Goal: Task Accomplishment & Management: Manage account settings

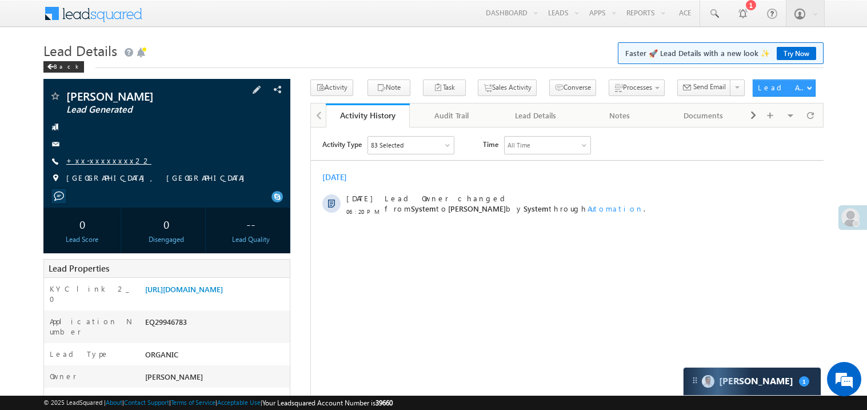
click at [104, 160] on link "+xx-xxxxxxxx22" at bounding box center [108, 160] width 85 height 10
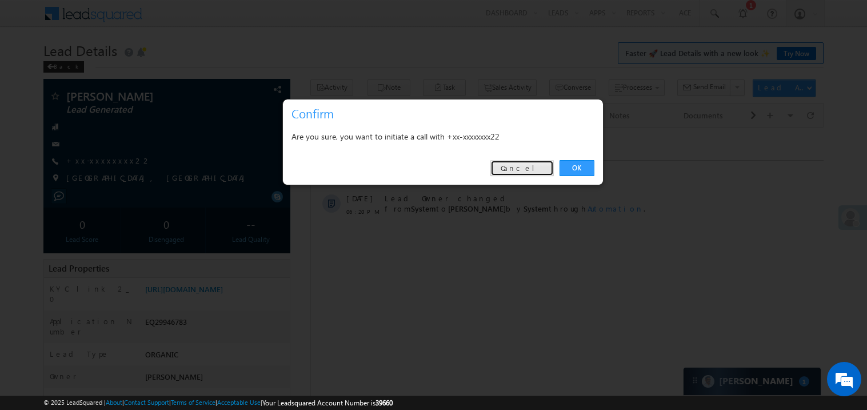
click at [518, 173] on link "Cancel" at bounding box center [521, 168] width 63 height 16
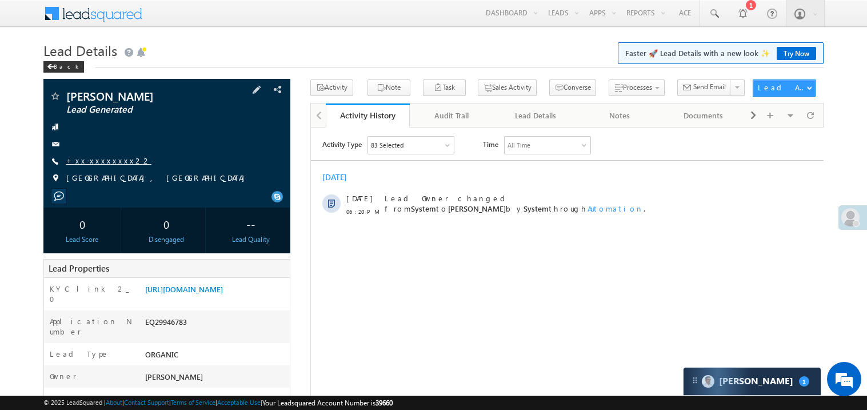
click at [109, 164] on link "+xx-xxxxxxxx22" at bounding box center [108, 160] width 85 height 10
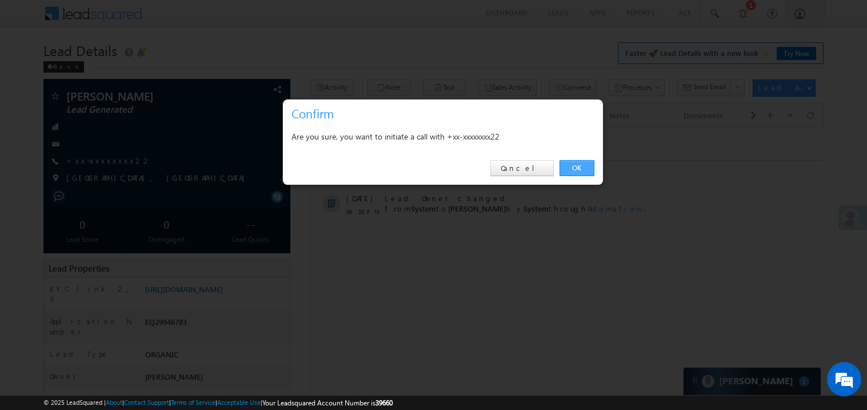
click at [571, 164] on link "OK" at bounding box center [576, 168] width 35 height 16
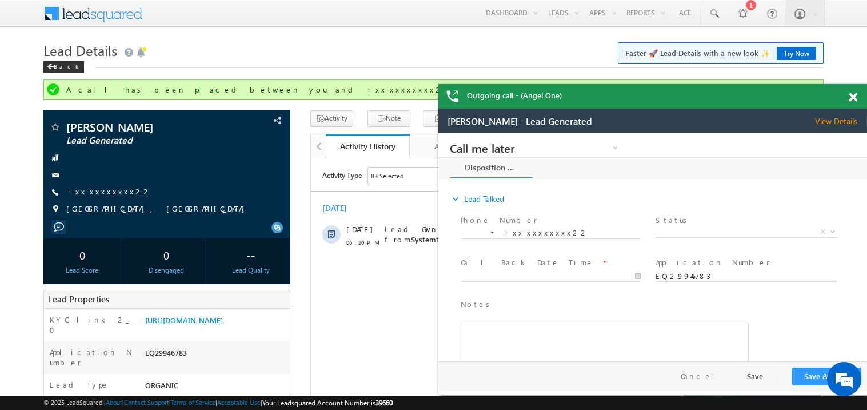
click at [852, 98] on span at bounding box center [853, 98] width 9 height 10
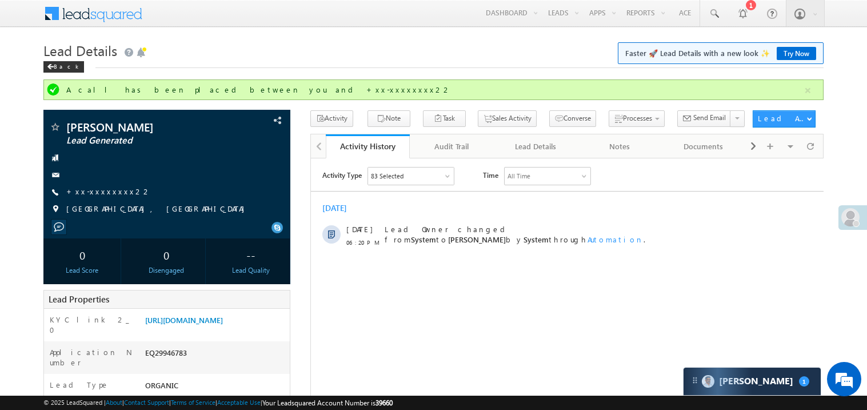
click at [539, 54] on h1 "Lead Details Faster 🚀 Lead Details with a new look ✨ Try Now" at bounding box center [433, 49] width 780 height 22
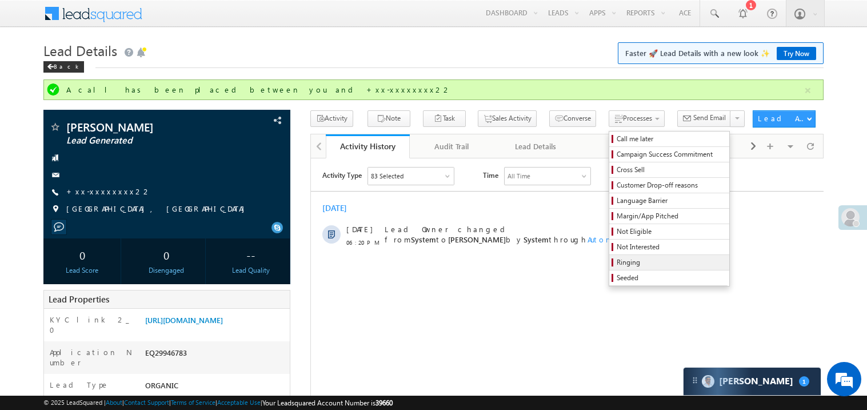
click at [617, 266] on span "Ringing" at bounding box center [671, 262] width 109 height 10
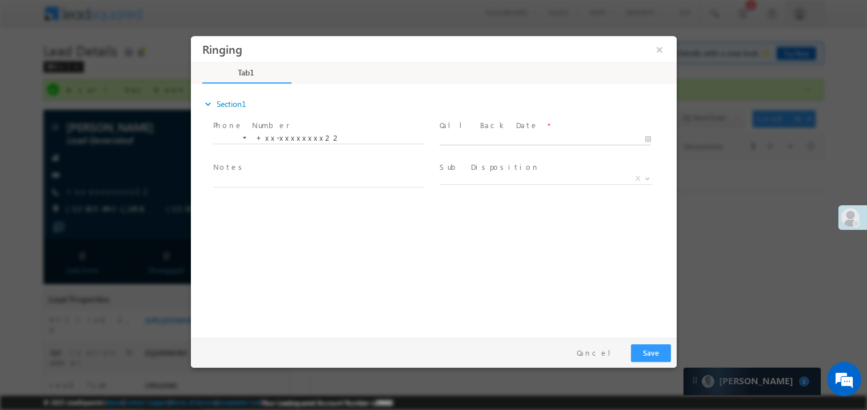
click at [458, 137] on body "Ringing ×" at bounding box center [433, 183] width 486 height 297
type input "10/03/25 7:08 PM"
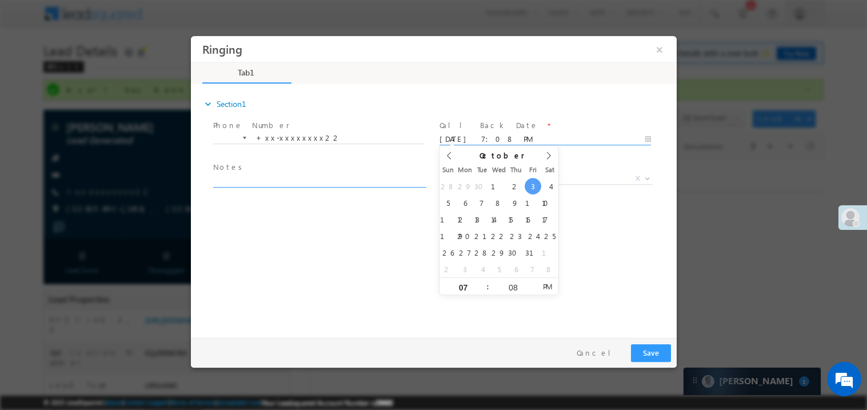
click at [301, 176] on textarea at bounding box center [318, 180] width 211 height 13
type textarea "ring"
click at [458, 186] on span at bounding box center [544, 192] width 211 height 13
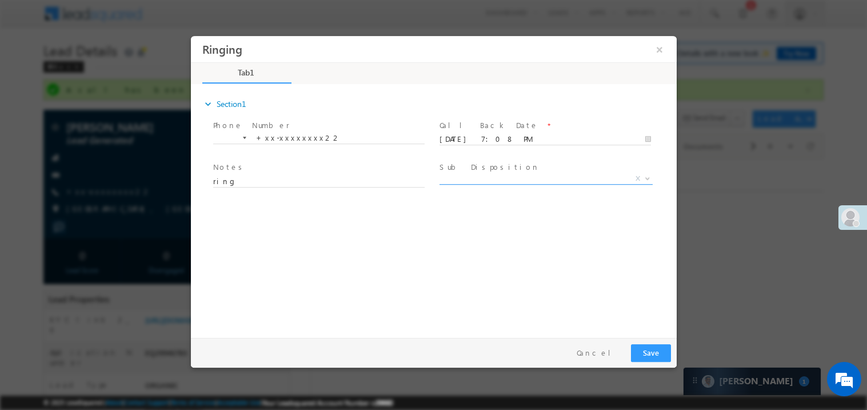
click at [462, 179] on span "X" at bounding box center [545, 178] width 213 height 11
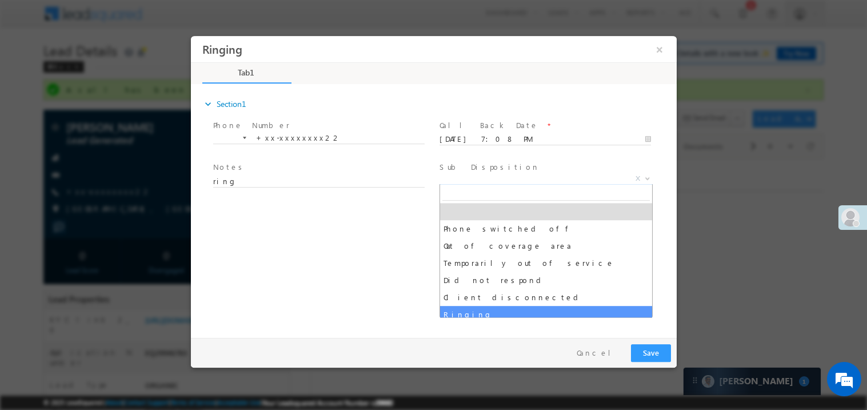
select select "Ringing"
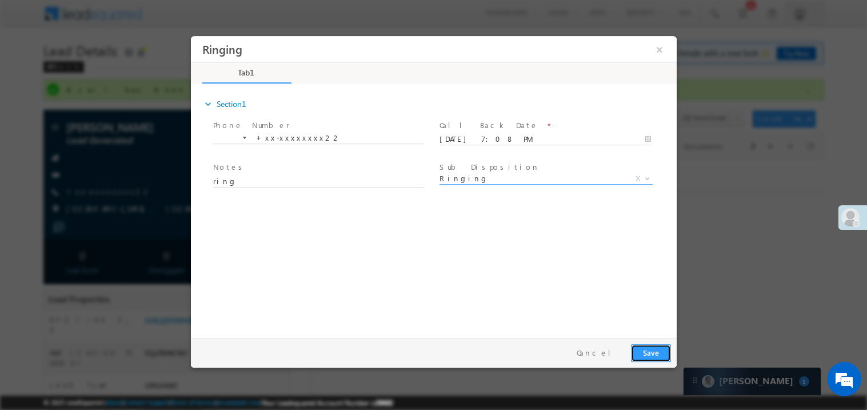
click at [643, 347] on button "Save" at bounding box center [650, 352] width 40 height 18
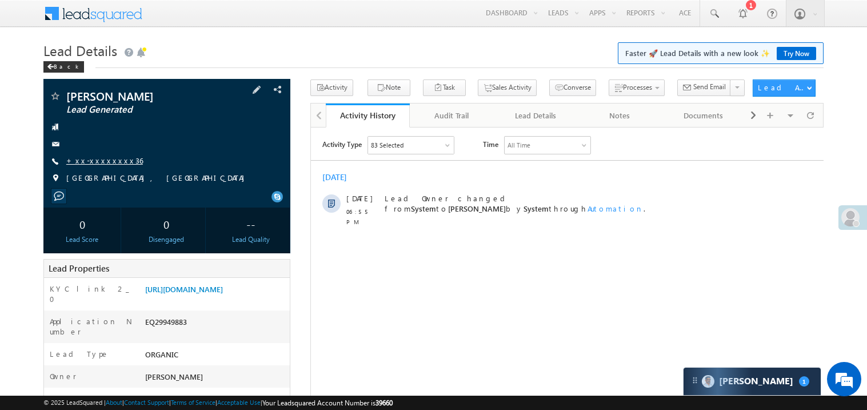
click at [107, 161] on link "+xx-xxxxxxxx36" at bounding box center [104, 160] width 77 height 10
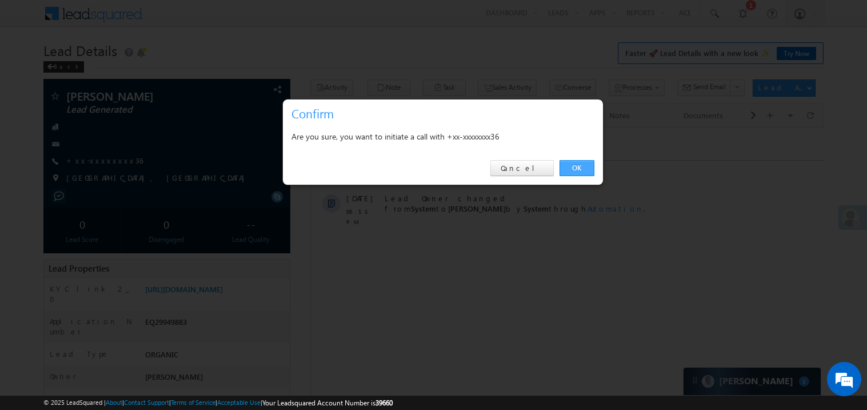
click at [574, 168] on link "OK" at bounding box center [576, 168] width 35 height 16
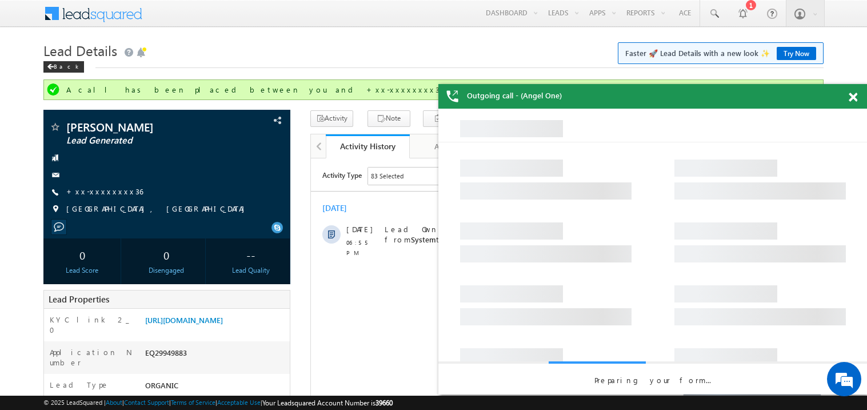
click at [854, 99] on span at bounding box center [853, 98] width 9 height 10
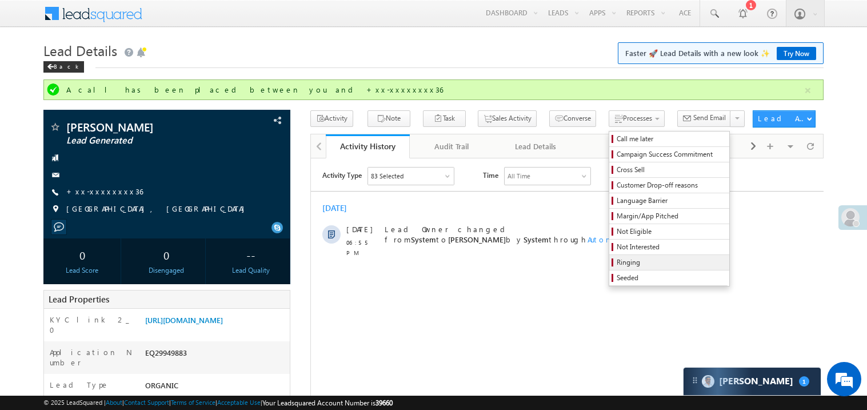
click at [630, 267] on span "Ringing" at bounding box center [671, 262] width 109 height 10
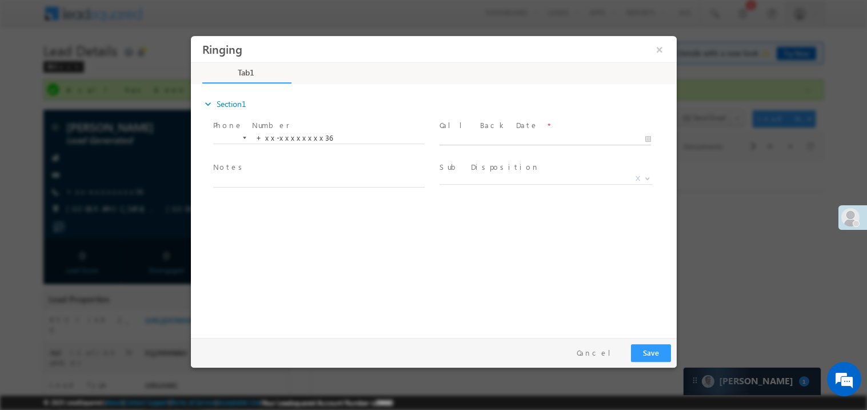
click at [467, 141] on body "Ringing ×" at bounding box center [433, 183] width 486 height 297
type input "10/03/25 7:09 PM"
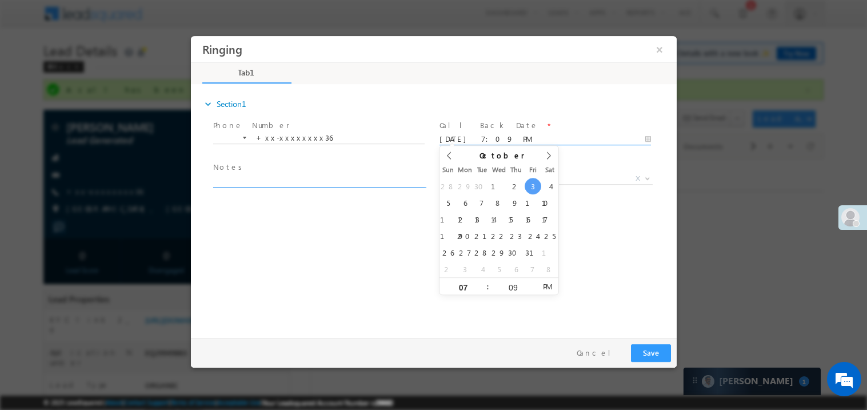
click at [263, 174] on textarea at bounding box center [318, 180] width 211 height 13
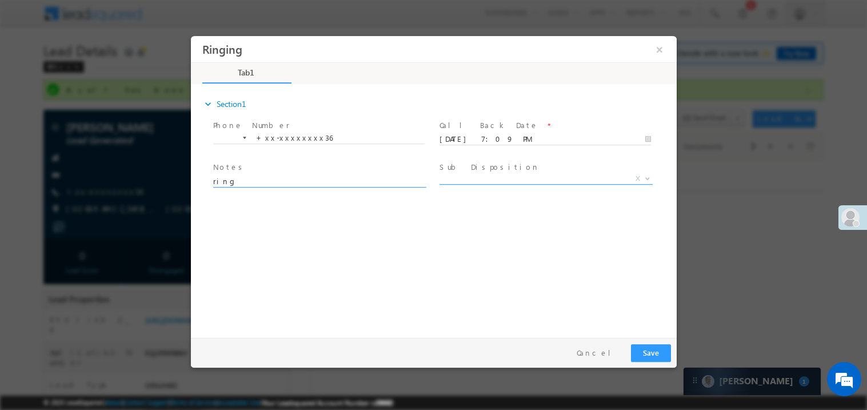
type textarea "ring"
click at [484, 174] on span "X" at bounding box center [545, 178] width 213 height 11
select select "Ringing"
click at [652, 353] on button "Save" at bounding box center [650, 352] width 40 height 18
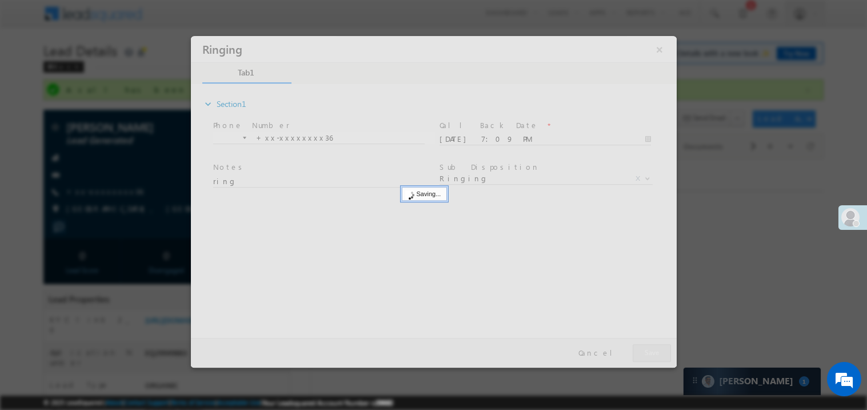
click at [652, 353] on div at bounding box center [433, 200] width 486 height 331
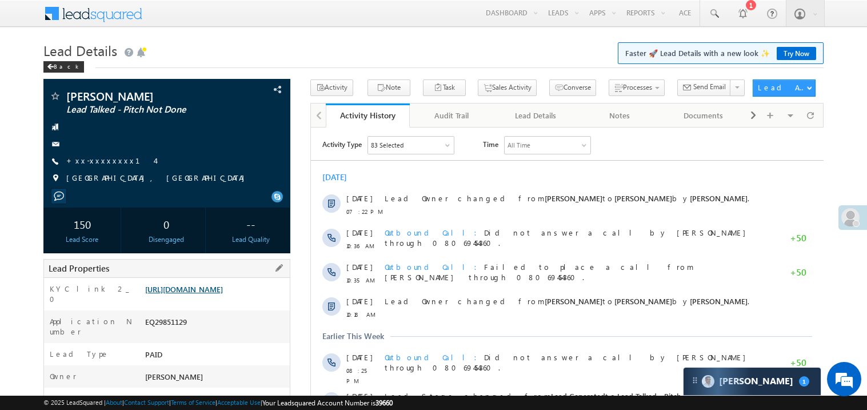
click at [223, 294] on link "[URL][DOMAIN_NAME]" at bounding box center [184, 289] width 78 height 10
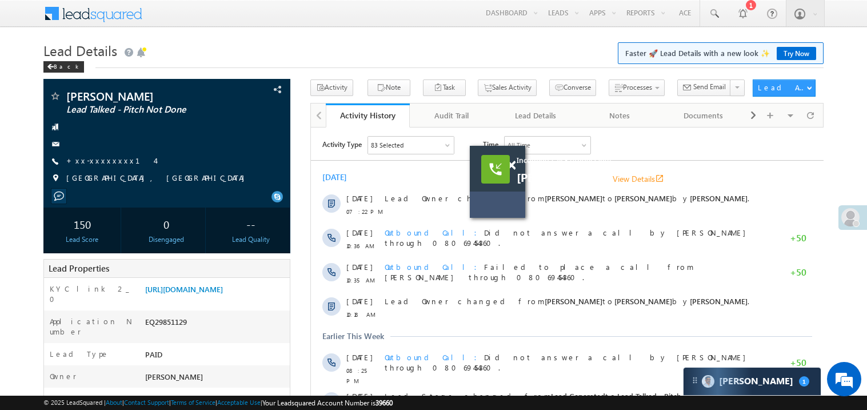
drag, startPoint x: 538, startPoint y: 197, endPoint x: 323, endPoint y: 160, distance: 217.5
click at [323, 160] on div "Activity Type 83 Selected Select All Sales Activities 1 Sales Activity Email Ac…" at bounding box center [566, 361] width 513 height 453
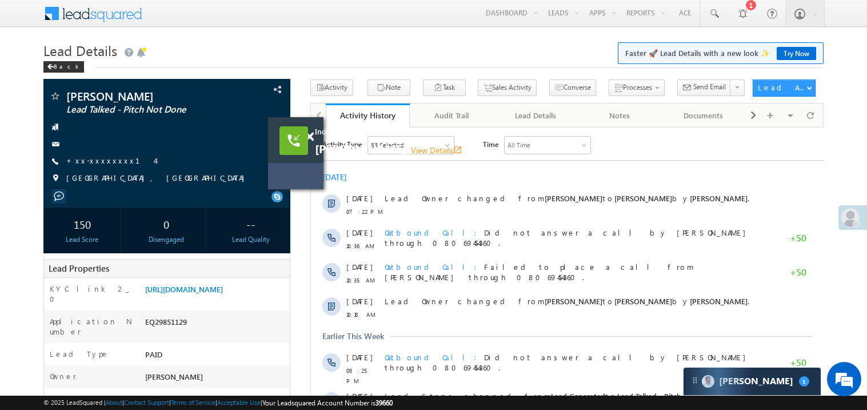
drag, startPoint x: 491, startPoint y: 194, endPoint x: 161, endPoint y: 161, distance: 331.9
click at [268, 161] on div "Incoming call - (Angel One) Raunak Chauhan View Details open_in_new" at bounding box center [295, 153] width 55 height 72
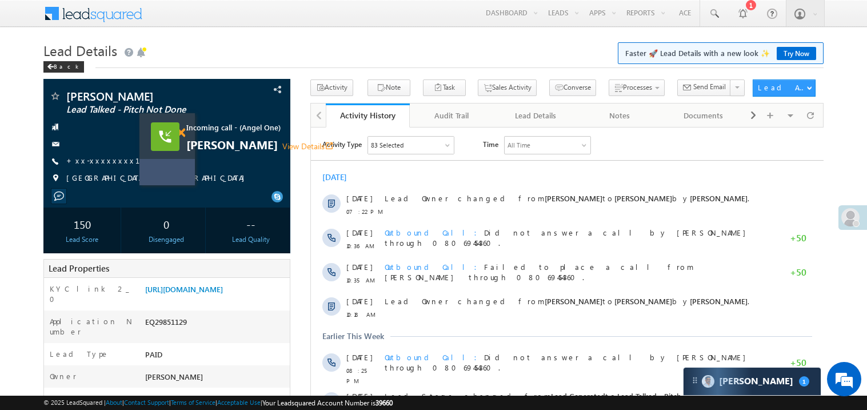
click at [183, 134] on span at bounding box center [181, 133] width 9 height 10
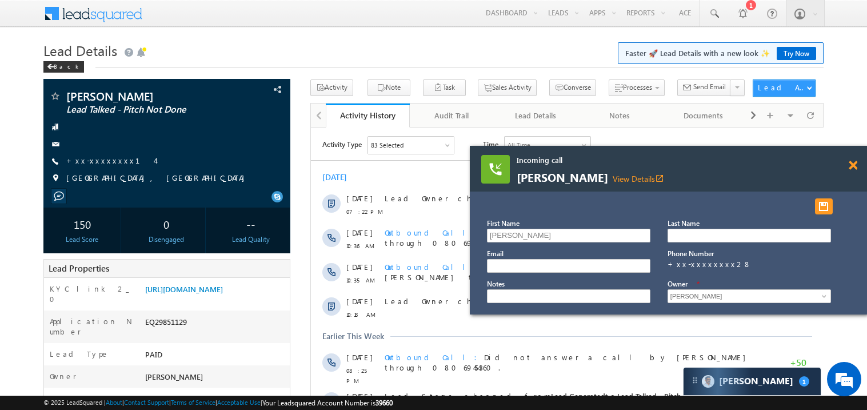
click at [851, 165] on span at bounding box center [853, 166] width 9 height 10
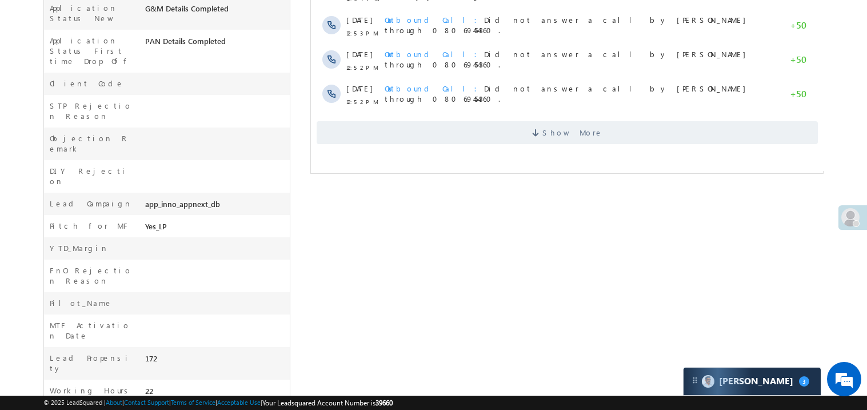
click at [521, 128] on span "Show More" at bounding box center [566, 132] width 501 height 23
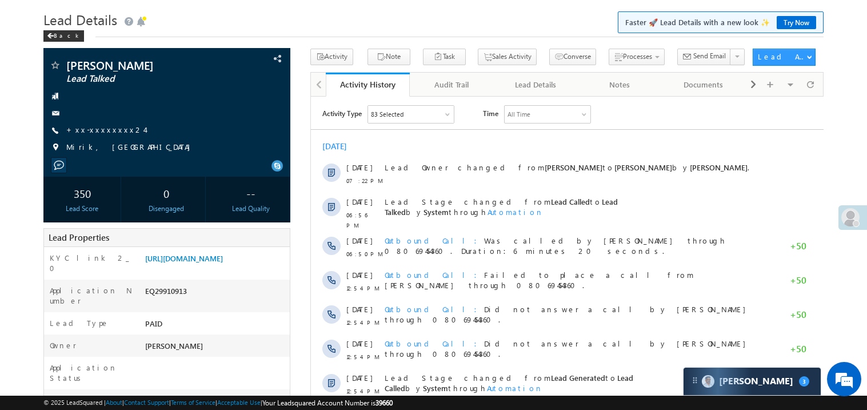
scroll to position [12, 0]
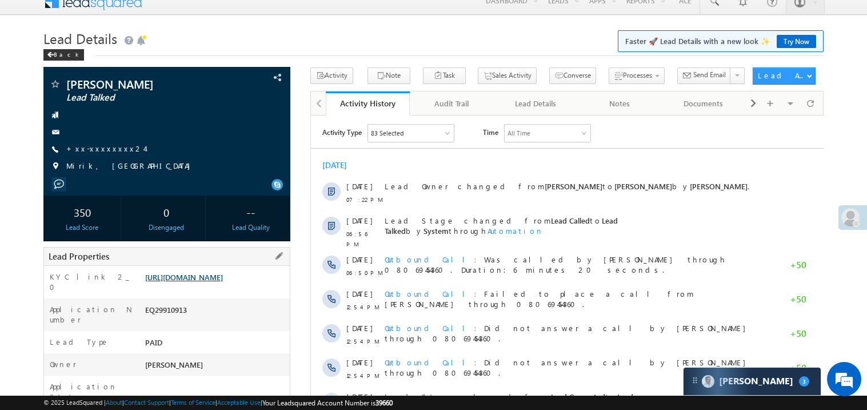
click at [223, 282] on link "[URL][DOMAIN_NAME]" at bounding box center [184, 277] width 78 height 10
click at [206, 282] on link "[URL][DOMAIN_NAME]" at bounding box center [184, 277] width 78 height 10
click at [105, 154] on span "+xx-xxxxxxxx24" at bounding box center [105, 148] width 78 height 11
click at [105, 153] on link "+xx-xxxxxxxx24" at bounding box center [105, 148] width 78 height 10
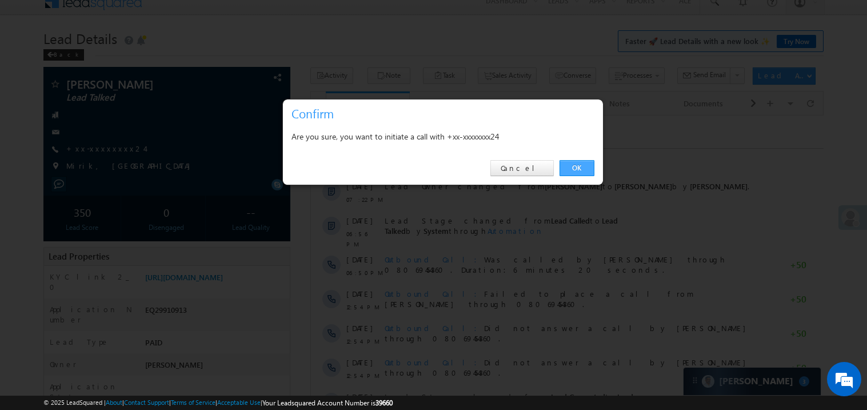
click at [578, 167] on link "OK" at bounding box center [576, 168] width 35 height 16
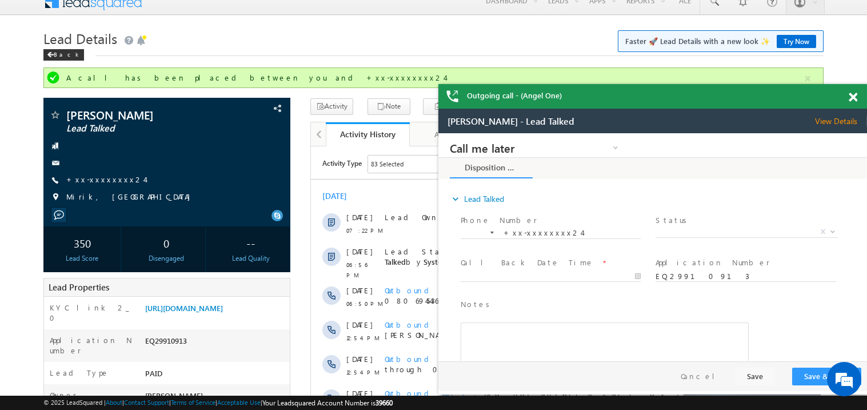
scroll to position [0, 0]
click at [851, 90] on div at bounding box center [858, 95] width 15 height 22
click at [853, 98] on span at bounding box center [853, 98] width 9 height 10
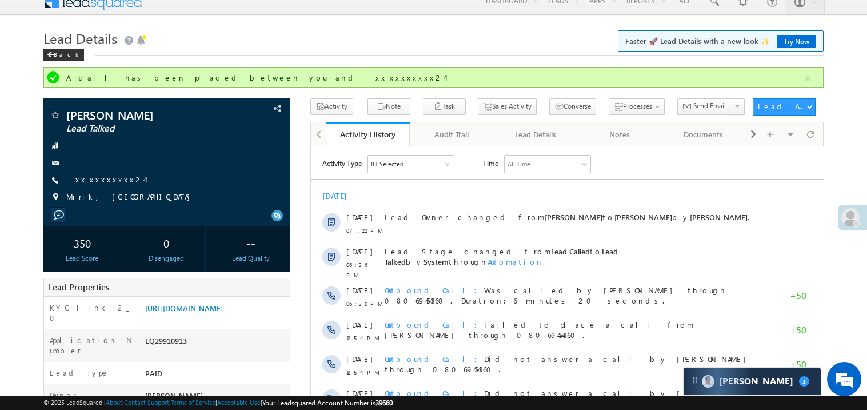
click at [517, 198] on div "[DATE]" at bounding box center [566, 195] width 513 height 10
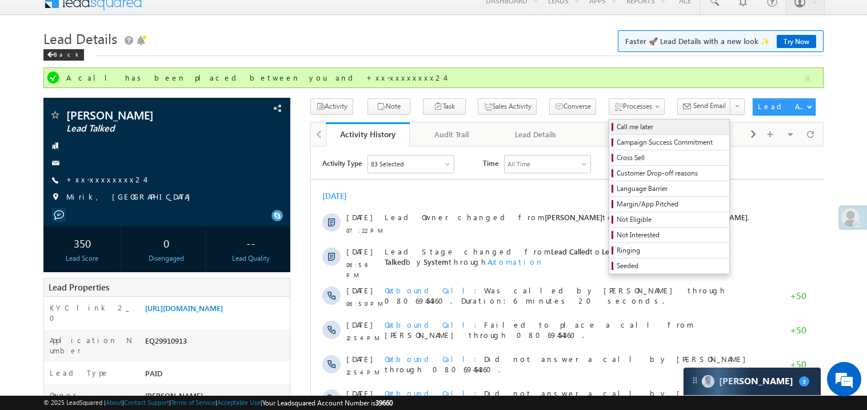
click at [617, 131] on span "Call me later" at bounding box center [671, 127] width 109 height 10
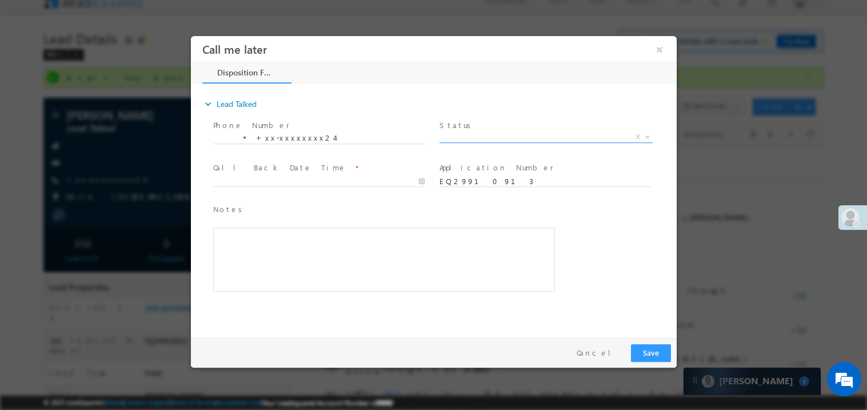
click at [471, 131] on span "X" at bounding box center [545, 136] width 213 height 11
click at [453, 136] on span "No-Disposition" at bounding box center [532, 136] width 186 height 10
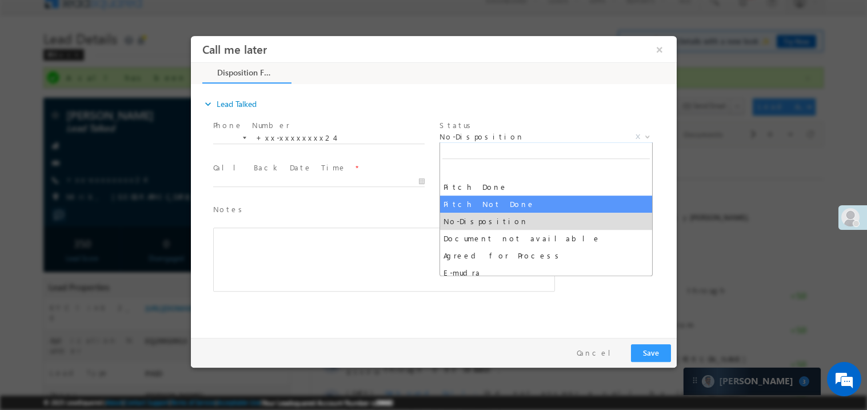
select select "Pitch Not Done"
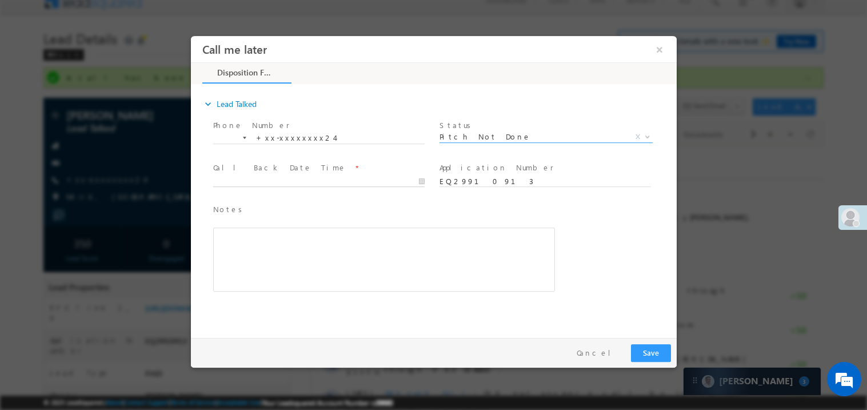
click at [254, 182] on body "Call me later ×" at bounding box center [433, 183] width 486 height 297
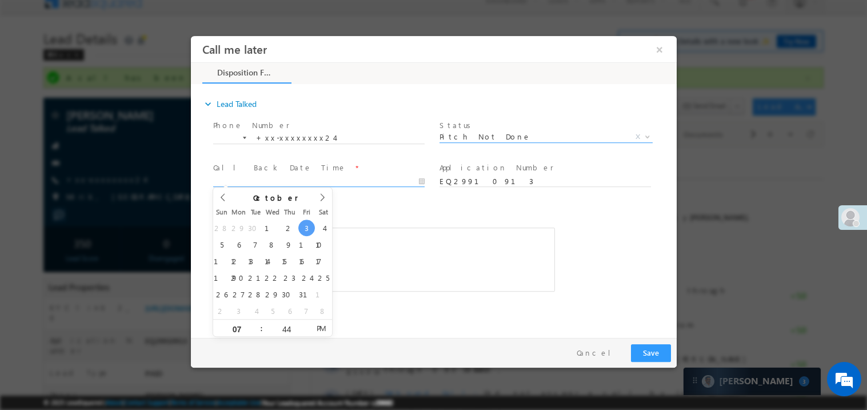
type input "10/03/25 7:44 PM"
click at [411, 249] on div "Rich Text Editor, 40788eee-0fb2-11ec-a811-0adc8a9d82c2__tab1__section1__Notes__…" at bounding box center [384, 259] width 342 height 64
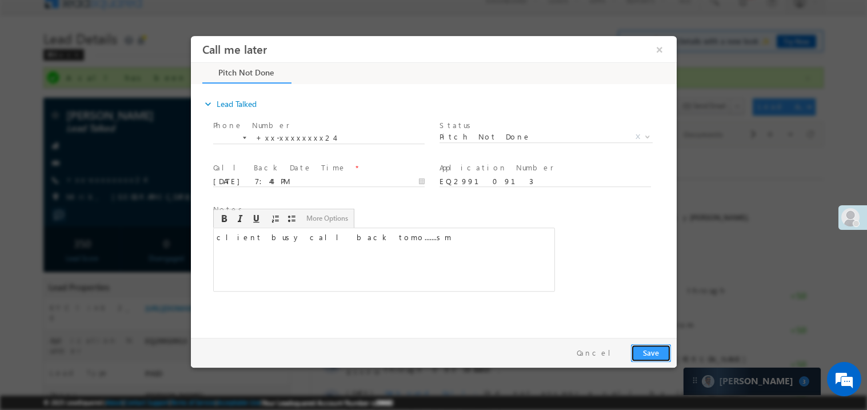
click at [642, 353] on button "Save" at bounding box center [650, 352] width 40 height 18
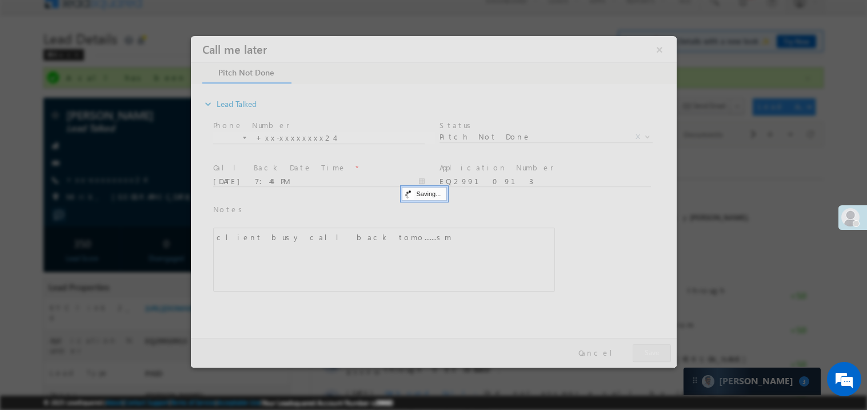
click at [642, 353] on div at bounding box center [433, 200] width 486 height 331
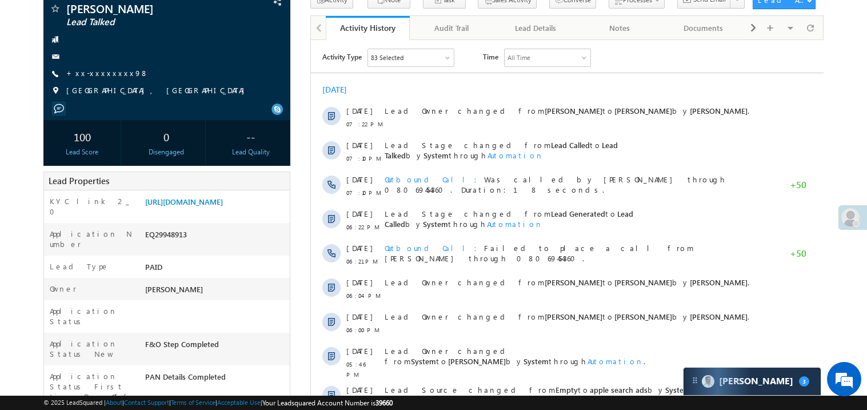
scroll to position [78, 0]
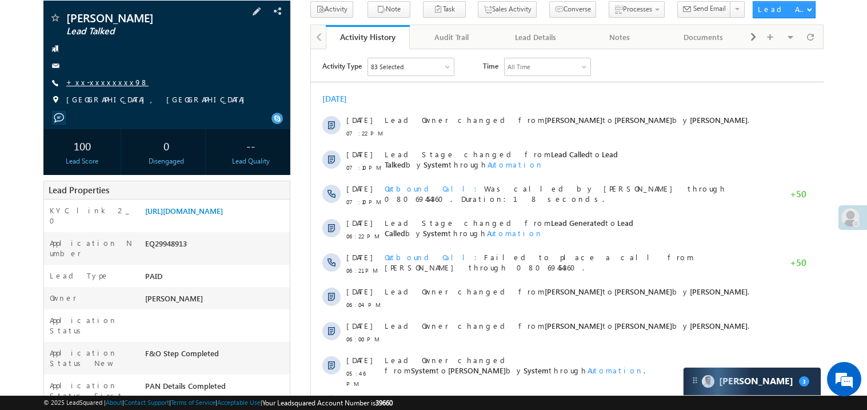
click at [114, 82] on link "+xx-xxxxxxxx98" at bounding box center [107, 82] width 82 height 10
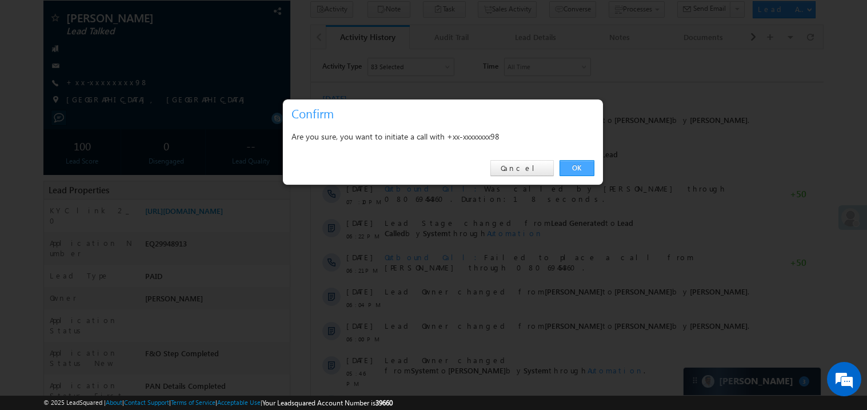
click at [576, 167] on link "OK" at bounding box center [576, 168] width 35 height 16
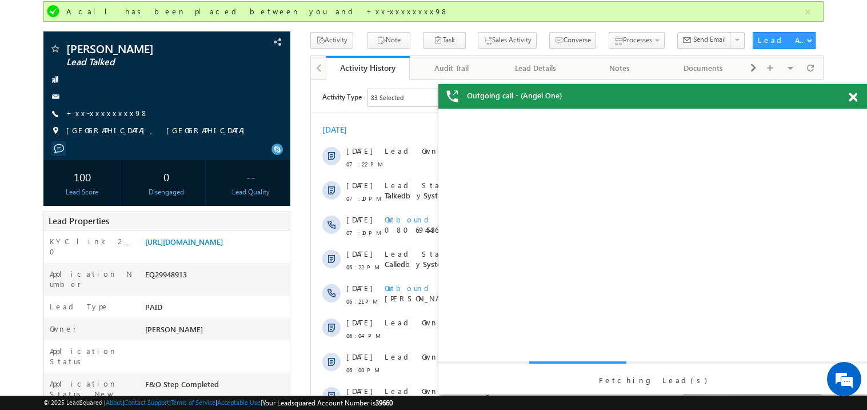
scroll to position [0, 0]
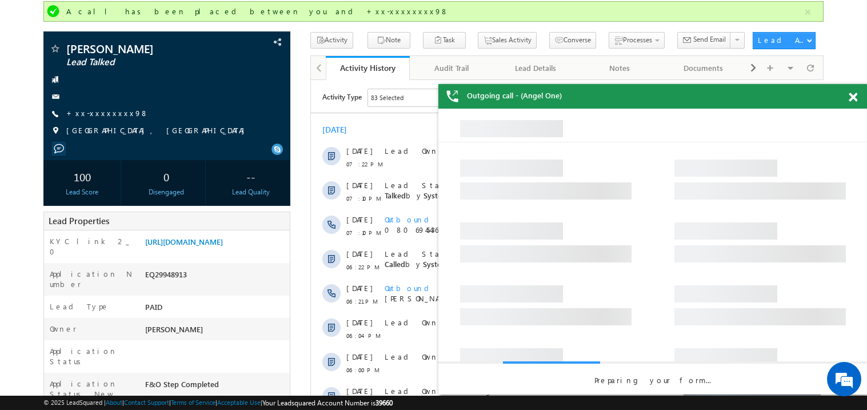
click at [853, 97] on span at bounding box center [853, 98] width 9 height 10
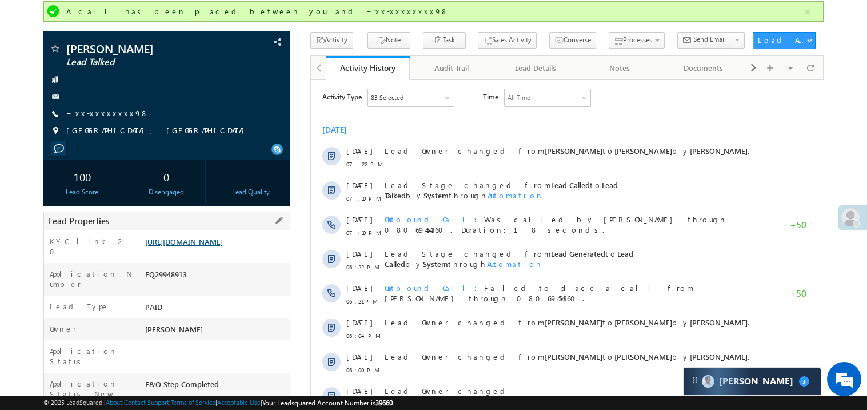
click at [197, 246] on link "https://angelbroking1-pk3em7sa.customui-test.leadsquared.com?leadId=d9870be3-90…" at bounding box center [184, 242] width 78 height 10
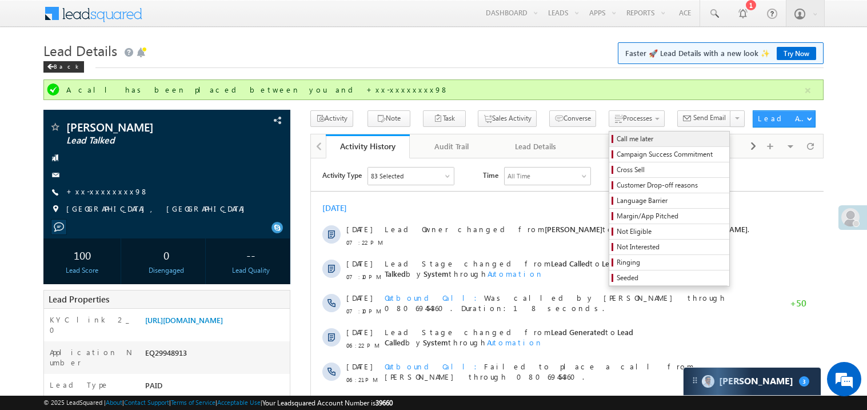
click at [617, 144] on span "Call me later" at bounding box center [671, 139] width 109 height 10
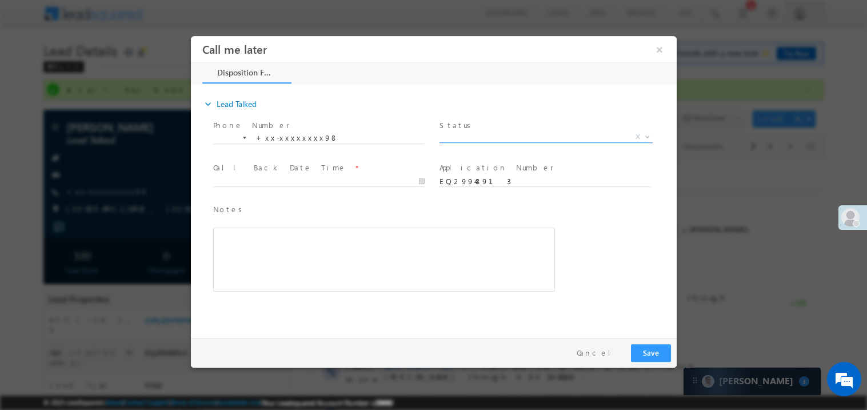
click at [481, 137] on span "X" at bounding box center [545, 136] width 213 height 11
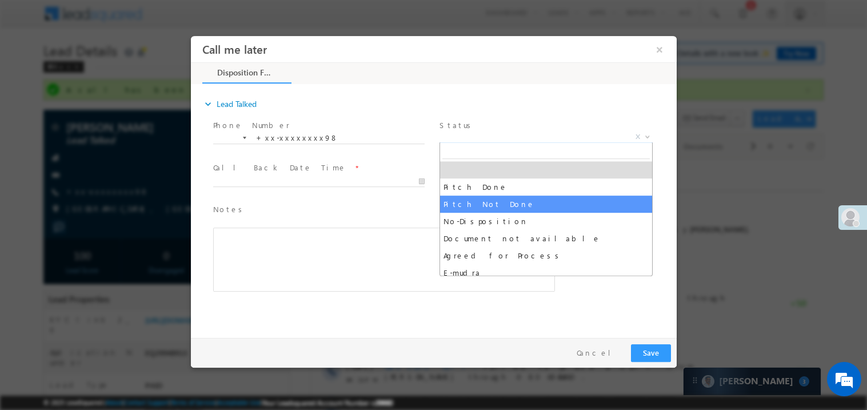
select select "Pitch Not Done"
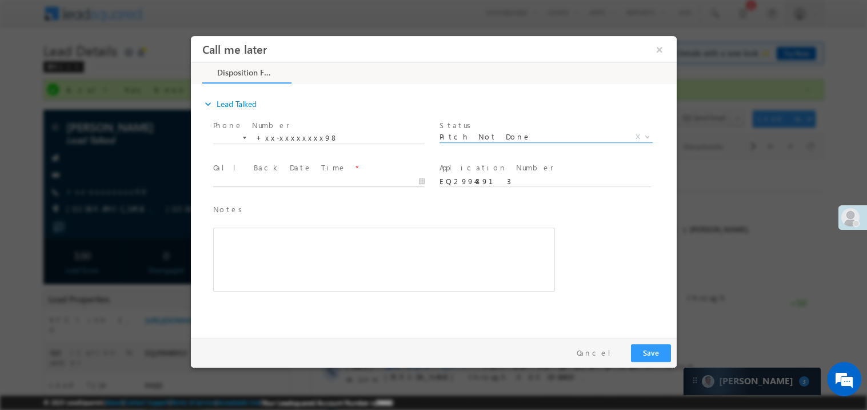
click at [280, 185] on body "Call me later ×" at bounding box center [433, 183] width 486 height 297
type input "10/03/25 7:46 PM"
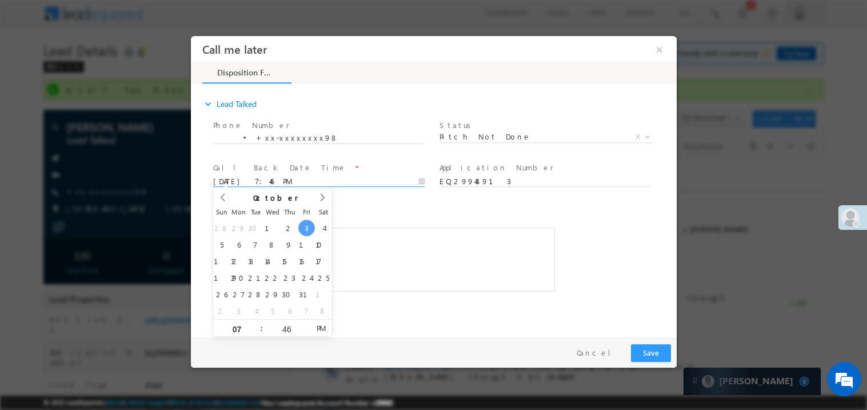
click at [416, 245] on div "Rich Text Editor, 40788eee-0fb2-11ec-a811-0adc8a9d82c2__tab1__section1__Notes__…" at bounding box center [384, 259] width 342 height 64
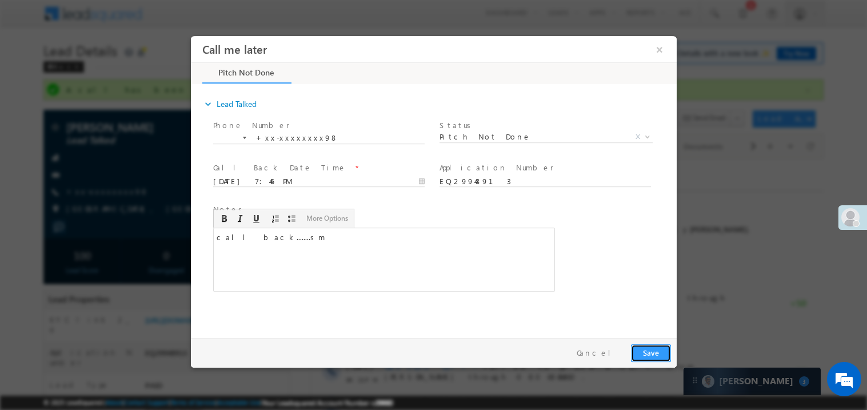
click at [661, 354] on button "Save" at bounding box center [650, 352] width 40 height 18
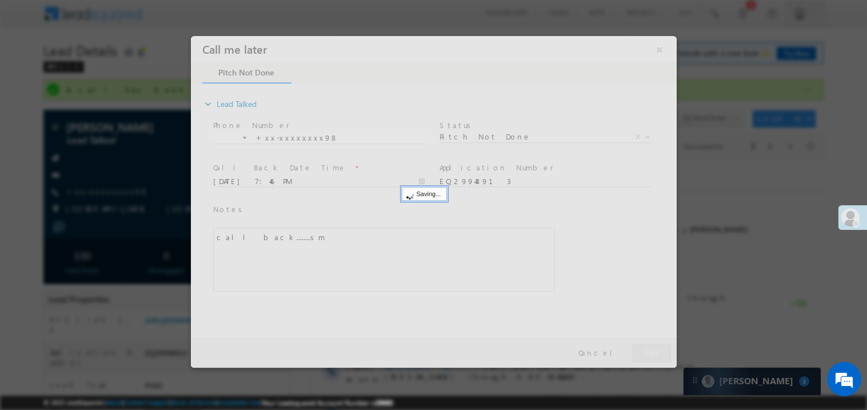
click at [661, 354] on div at bounding box center [433, 200] width 486 height 331
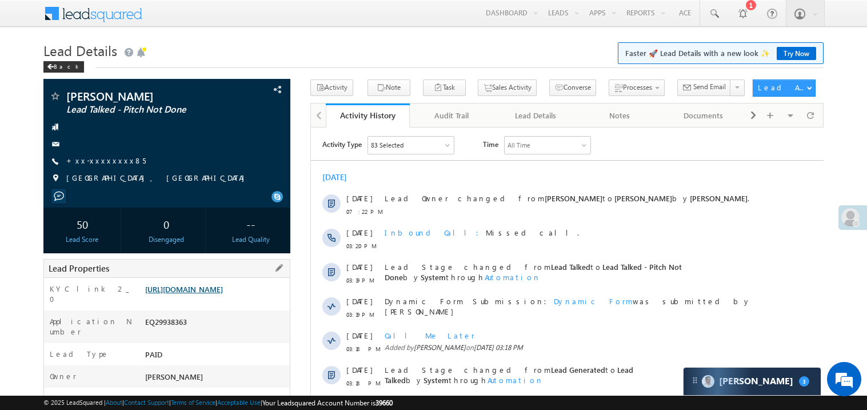
click at [203, 294] on link "[URL][DOMAIN_NAME]" at bounding box center [184, 289] width 78 height 10
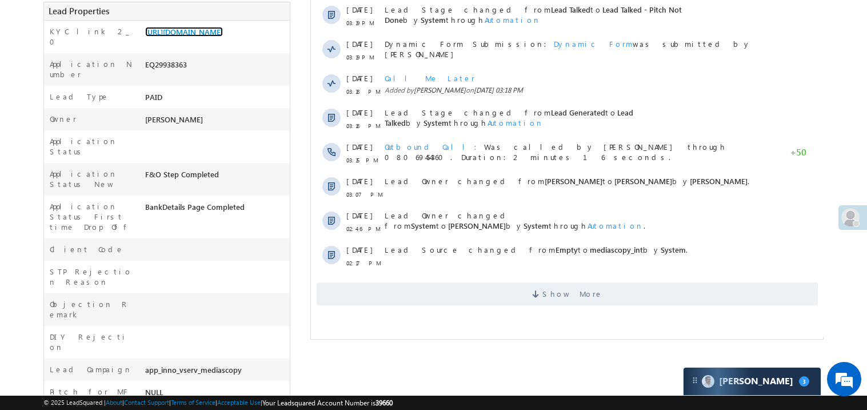
scroll to position [259, 0]
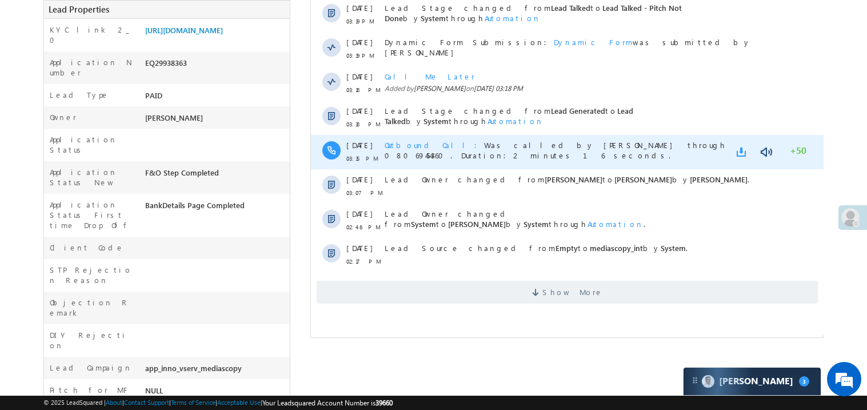
click at [737, 150] on link at bounding box center [743, 151] width 14 height 11
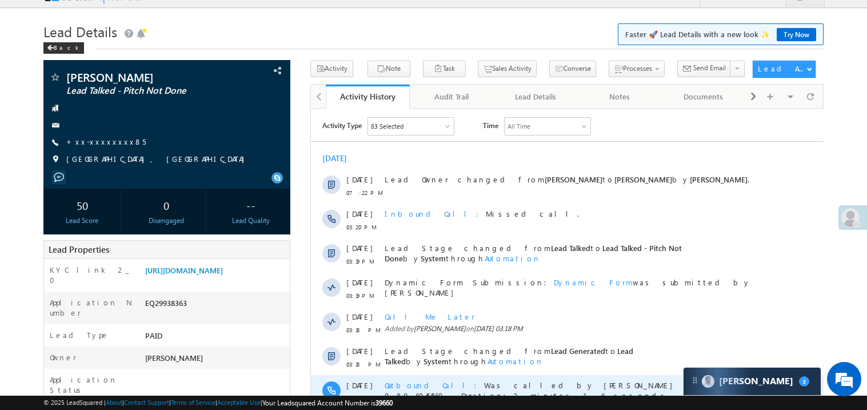
scroll to position [0, 0]
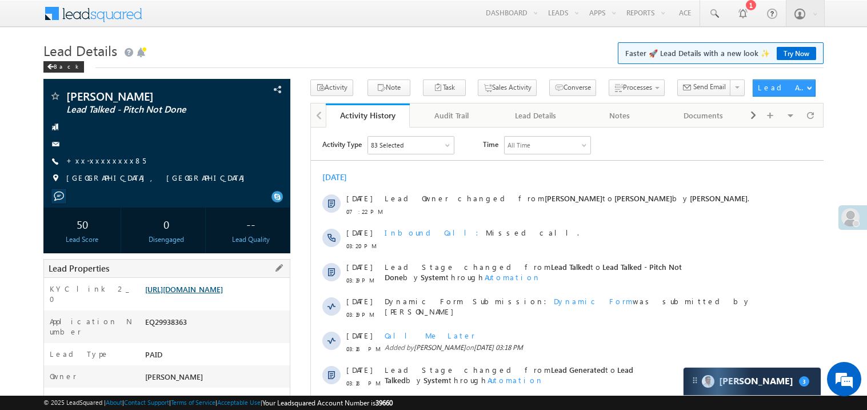
click at [216, 294] on link "https://angelbroking1-pk3em7sa.customui-test.leadsquared.com?leadId=5ff7333b-15…" at bounding box center [184, 289] width 78 height 10
click at [96, 158] on link "+xx-xxxxxxxx85" at bounding box center [105, 160] width 79 height 10
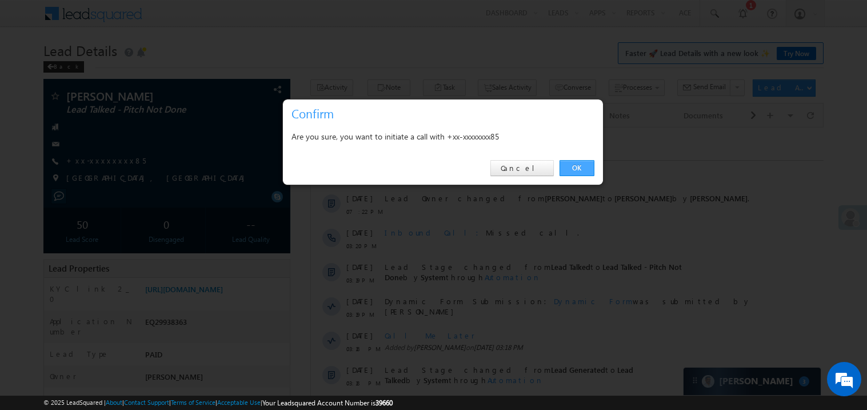
click at [578, 168] on link "OK" at bounding box center [576, 168] width 35 height 16
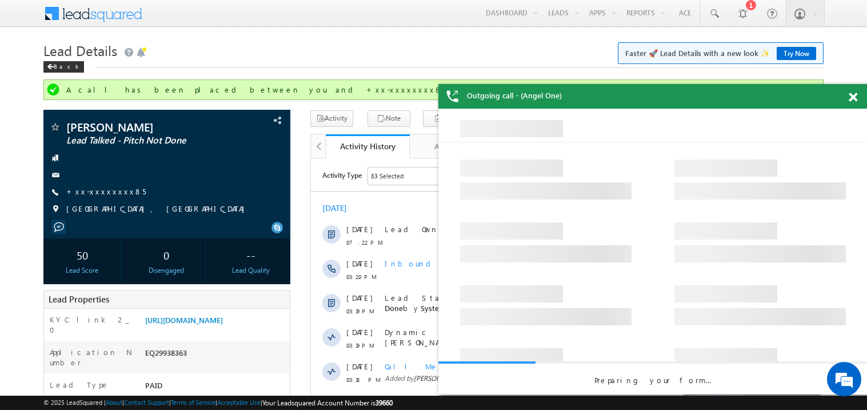
click at [854, 96] on span at bounding box center [853, 98] width 9 height 10
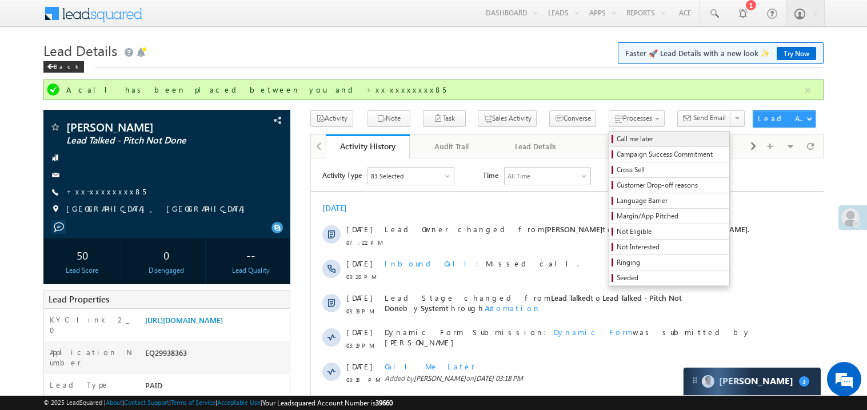
click at [617, 143] on span "Call me later" at bounding box center [671, 139] width 109 height 10
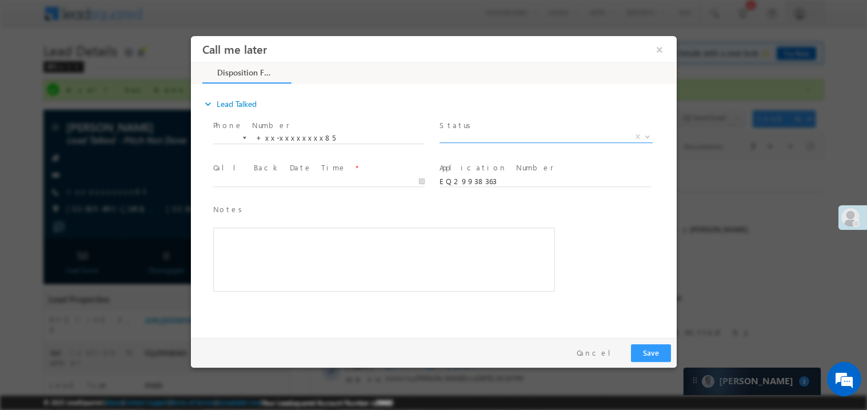
click at [479, 138] on span "X" at bounding box center [545, 136] width 213 height 11
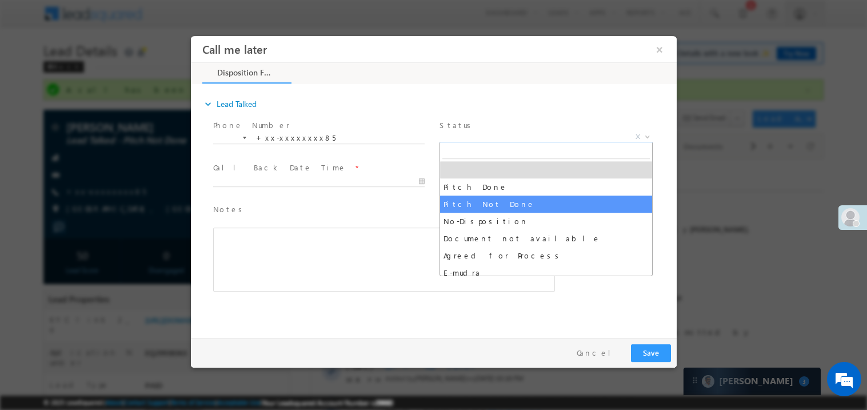
select select "Pitch Not Done"
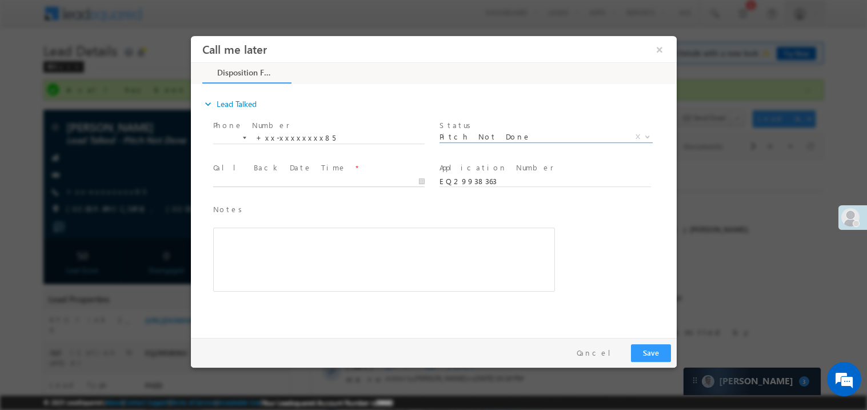
click at [269, 175] on body "Call me later ×" at bounding box center [433, 183] width 486 height 297
type input "10/03/25 7:48 PM"
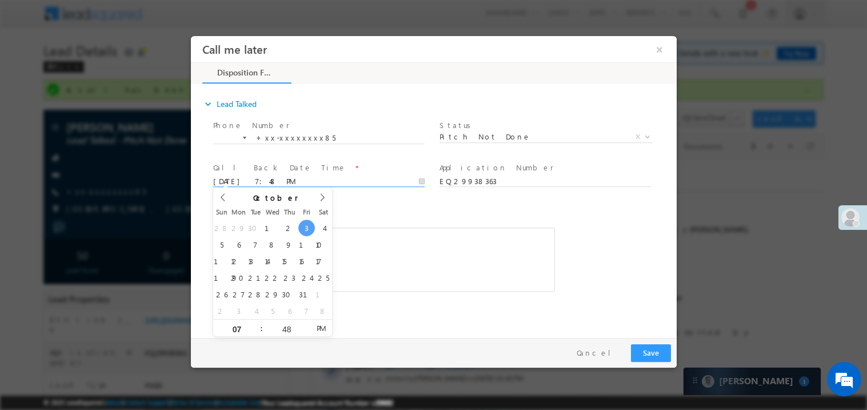
click at [423, 207] on span "Notes *" at bounding box center [375, 209] width 325 height 13
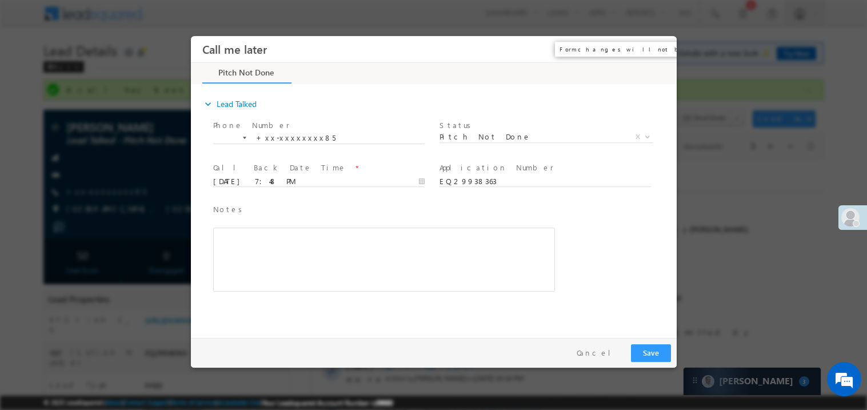
click at [659, 48] on button "×" at bounding box center [658, 48] width 19 height 21
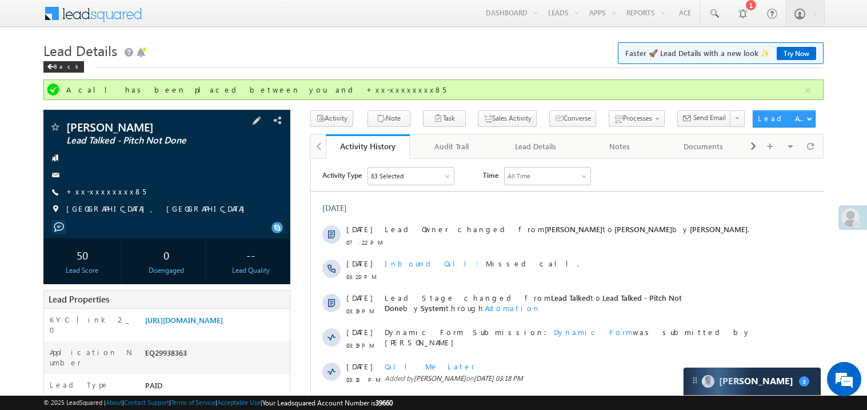
click at [231, 193] on div "+xx-xxxxxxxx85" at bounding box center [166, 191] width 235 height 11
click at [208, 325] on link "https://angelbroking1-pk3em7sa.customui-test.leadsquared.com?leadId=5ff7333b-15…" at bounding box center [184, 320] width 78 height 10
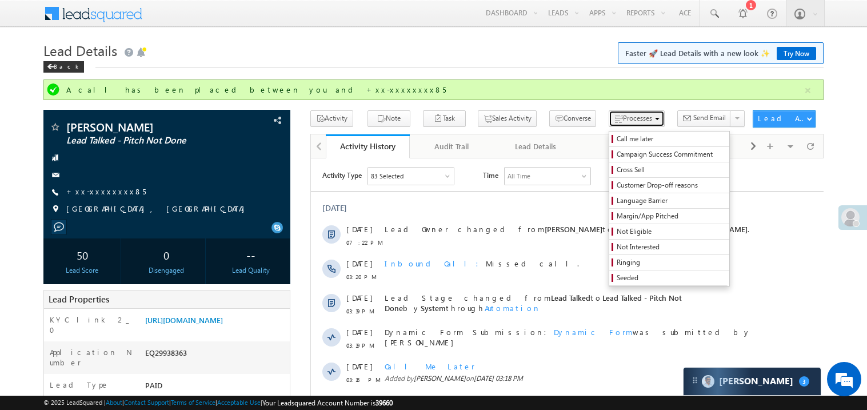
click at [623, 118] on span "Processes" at bounding box center [637, 118] width 29 height 9
click at [617, 142] on span "Call me later" at bounding box center [671, 139] width 109 height 10
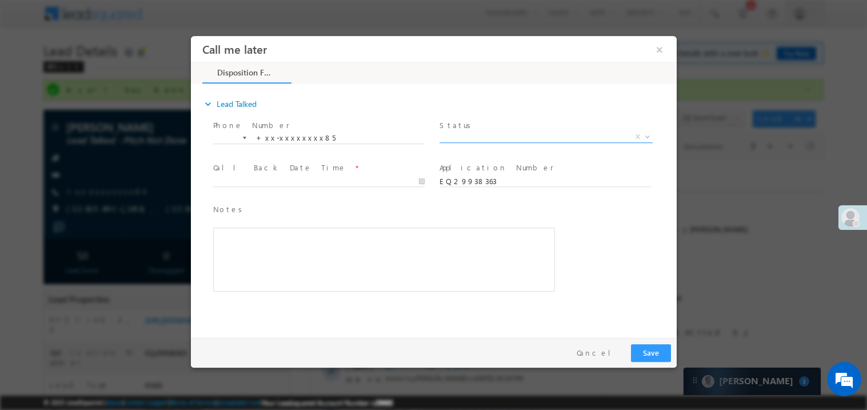
click at [471, 135] on span "X" at bounding box center [545, 136] width 213 height 11
select select "Pitch Not Done"
click at [295, 178] on body "Call me later ×" at bounding box center [433, 183] width 486 height 297
type input "10/03/25 7:50 PM"
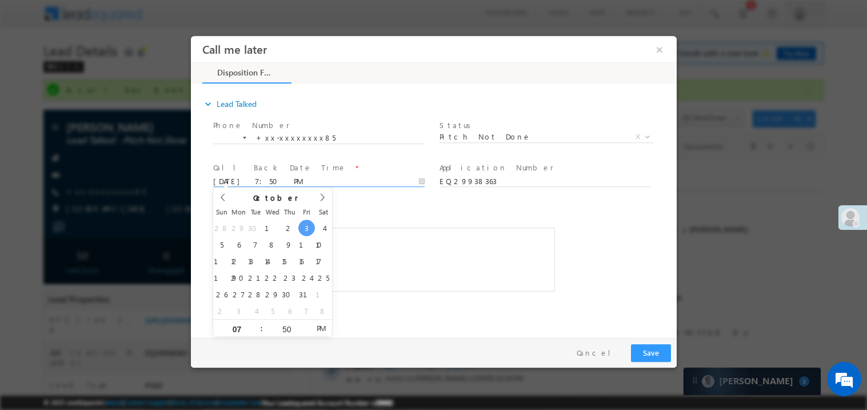
click at [492, 292] on span at bounding box center [375, 296] width 325 height 13
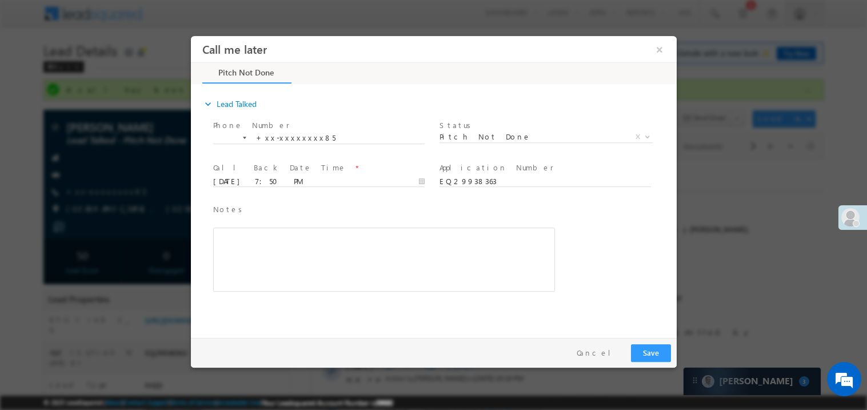
click at [466, 283] on div "Rich Text Editor, 40788eee-0fb2-11ec-a811-0adc8a9d82c2__tab1__section1__Notes__…" at bounding box center [384, 259] width 342 height 64
click at [644, 347] on button "Save" at bounding box center [650, 352] width 40 height 18
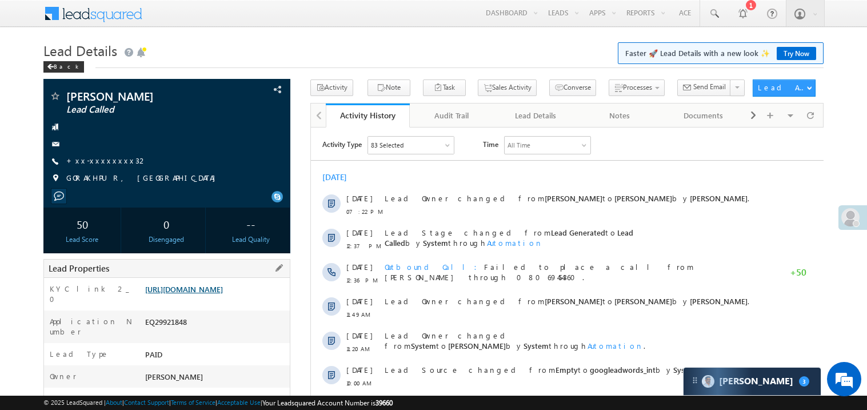
click at [223, 294] on link "[URL][DOMAIN_NAME]" at bounding box center [184, 289] width 78 height 10
click at [110, 155] on link "+xx-xxxxxxxx32" at bounding box center [106, 160] width 81 height 10
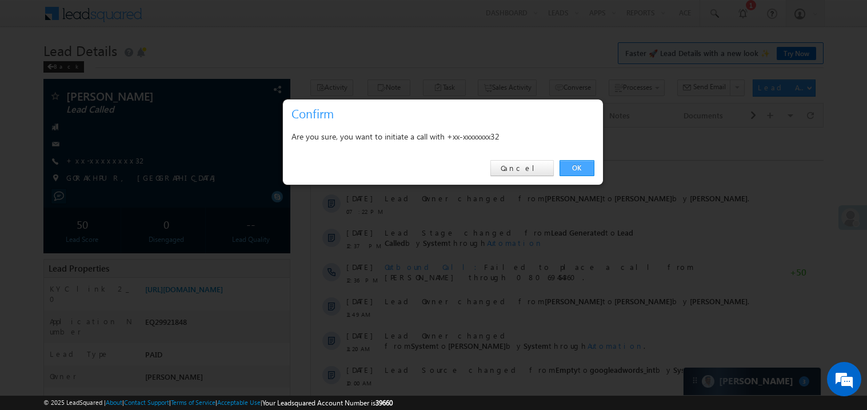
click at [577, 165] on link "OK" at bounding box center [576, 168] width 35 height 16
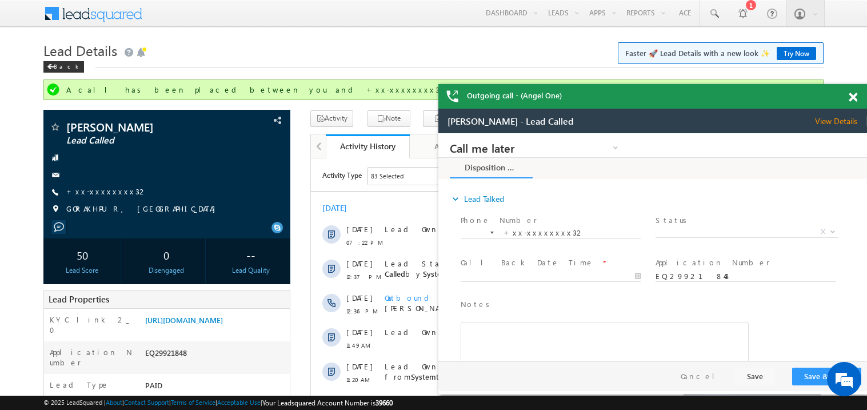
click at [855, 94] on span at bounding box center [853, 98] width 9 height 10
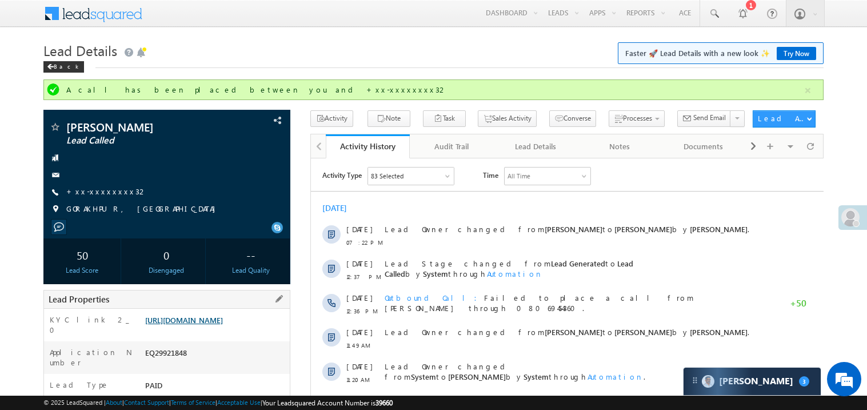
click at [218, 323] on link "[URL][DOMAIN_NAME]" at bounding box center [184, 320] width 78 height 10
click at [103, 191] on link "+xx-xxxxxxxx32" at bounding box center [106, 191] width 81 height 10
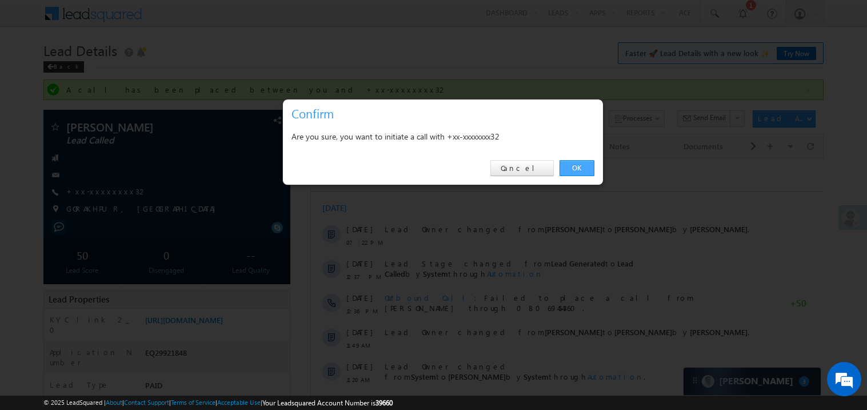
click at [573, 167] on link "OK" at bounding box center [576, 168] width 35 height 16
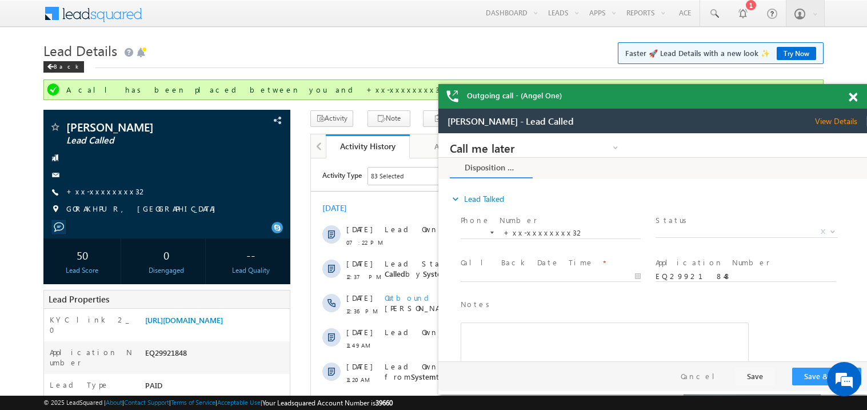
click at [855, 93] on span at bounding box center [853, 98] width 9 height 10
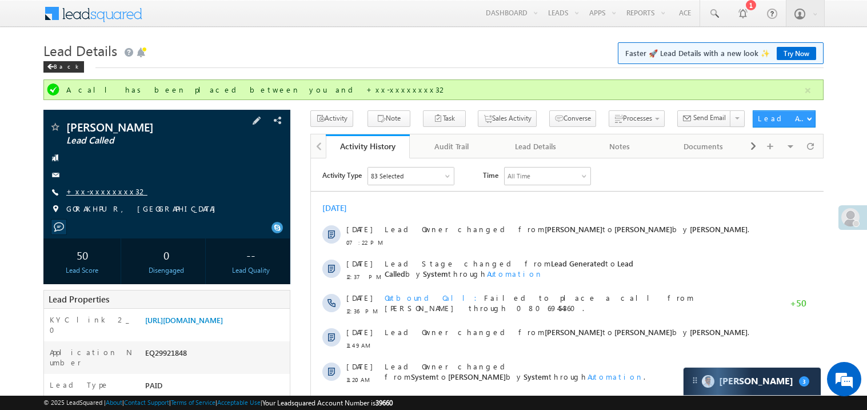
click at [100, 192] on link "+xx-xxxxxxxx32" at bounding box center [106, 191] width 81 height 10
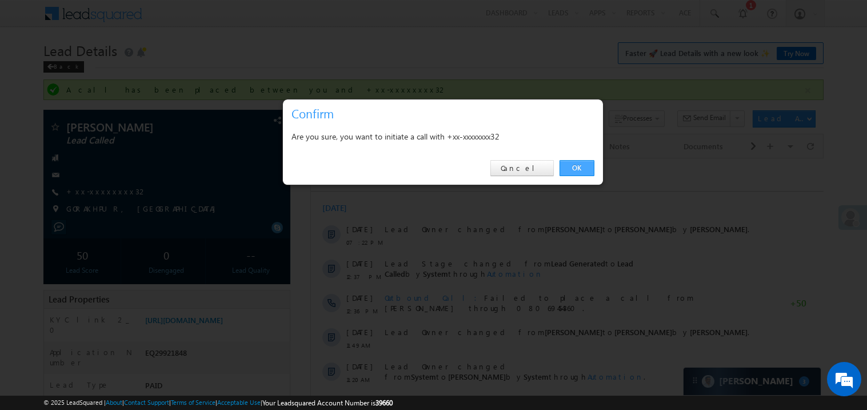
click at [566, 170] on link "OK" at bounding box center [576, 168] width 35 height 16
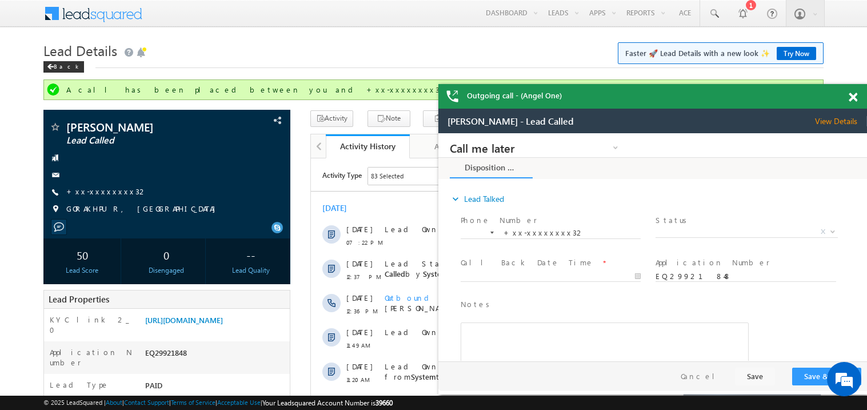
click at [853, 97] on span at bounding box center [853, 98] width 9 height 10
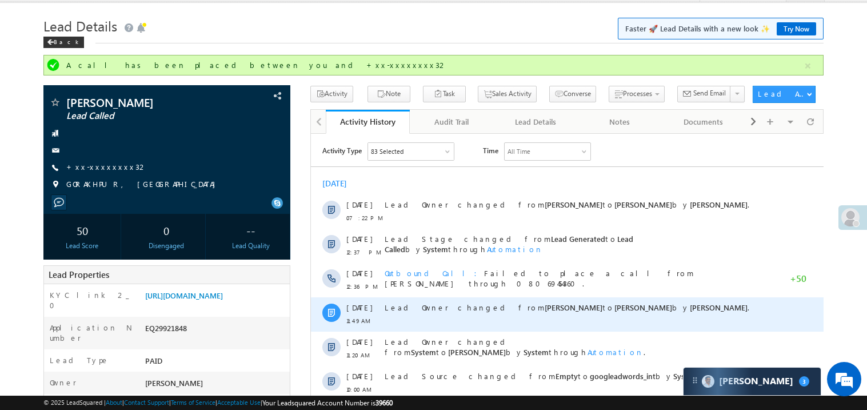
scroll to position [22, 0]
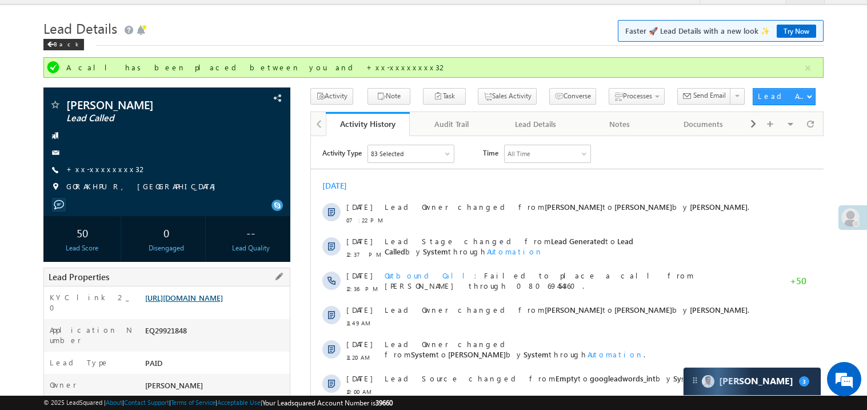
click at [203, 302] on link "https://angelbroking1-pk3em7sa.customui-test.leadsquared.com?leadId=19ad266f-e9…" at bounding box center [184, 298] width 78 height 10
click at [223, 302] on link "https://angelbroking1-pk3em7sa.customui-test.leadsquared.com?leadId=19ad266f-e9…" at bounding box center [184, 298] width 78 height 10
click at [787, 30] on link "Try Now" at bounding box center [796, 31] width 39 height 13
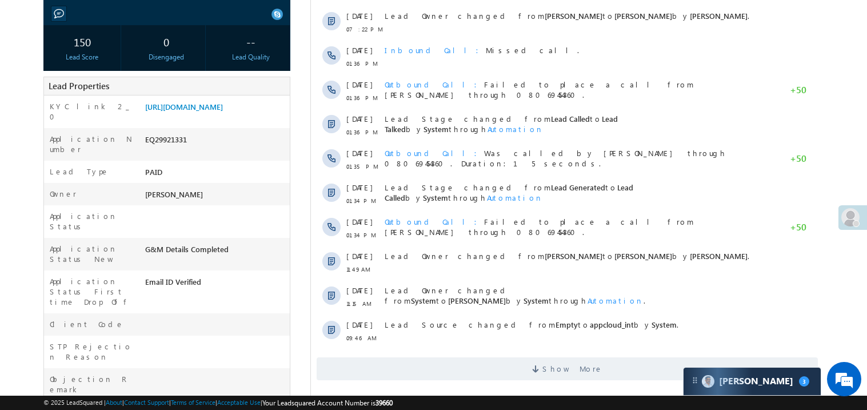
scroll to position [205, 0]
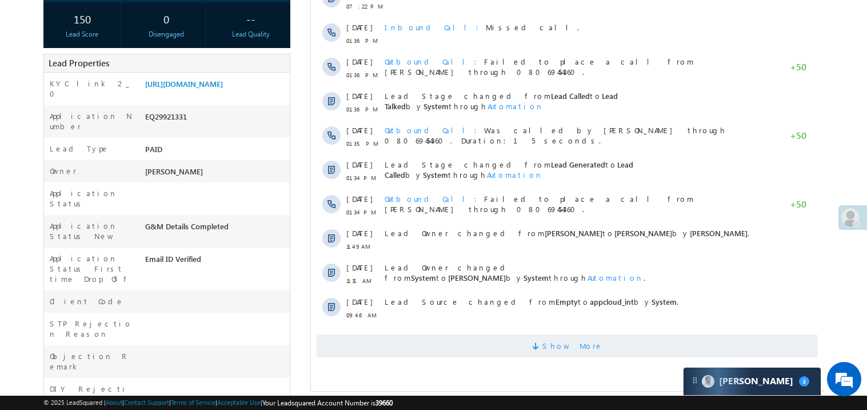
click at [502, 339] on span "Show More" at bounding box center [566, 345] width 501 height 23
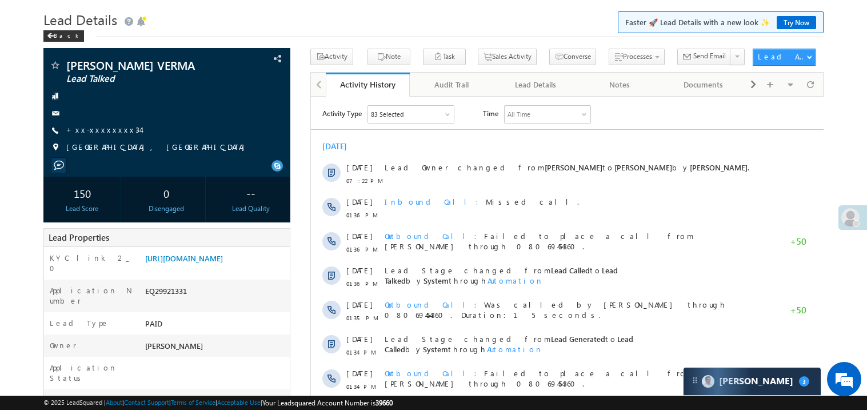
scroll to position [0, 0]
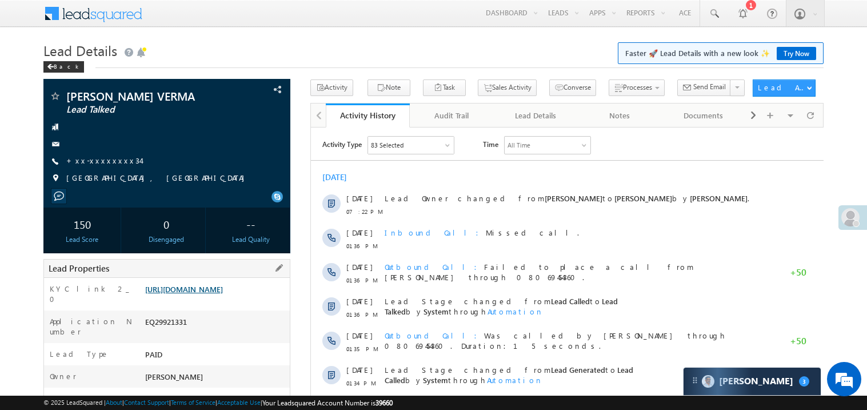
click at [222, 294] on link "[URL][DOMAIN_NAME]" at bounding box center [184, 289] width 78 height 10
click at [103, 162] on link "+xx-xxxxxxxx34" at bounding box center [103, 160] width 74 height 10
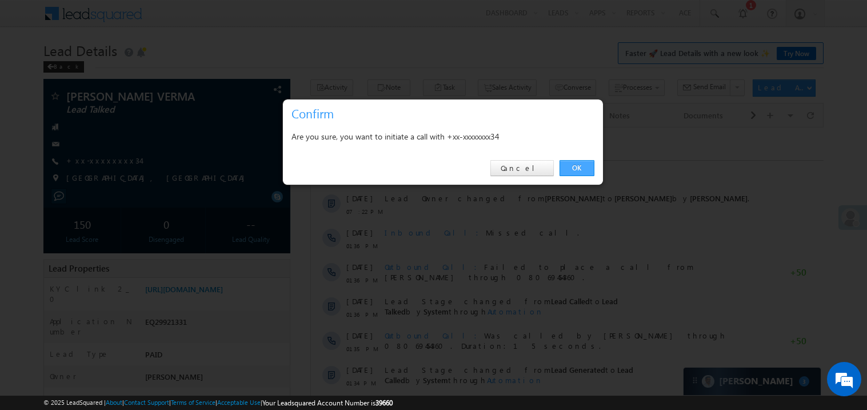
click at [570, 167] on link "OK" at bounding box center [576, 168] width 35 height 16
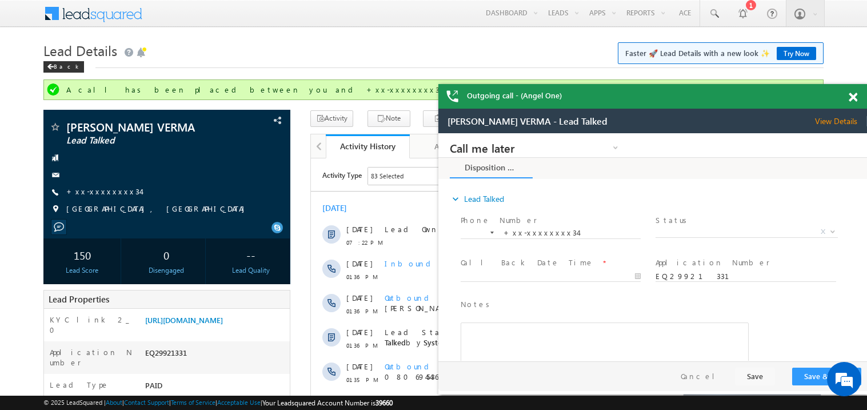
click at [855, 96] on span at bounding box center [853, 98] width 9 height 10
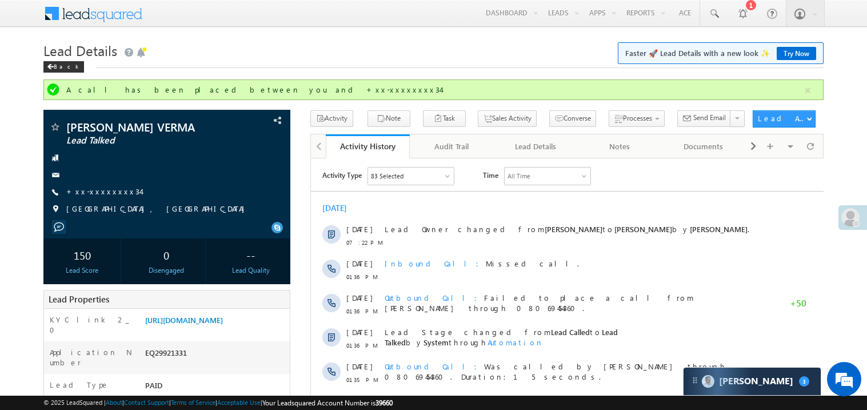
click at [223, 325] on link "https://angelbroking1-pk3em7sa.customui-test.leadsquared.com?leadId=13a79cca-89…" at bounding box center [184, 320] width 78 height 10
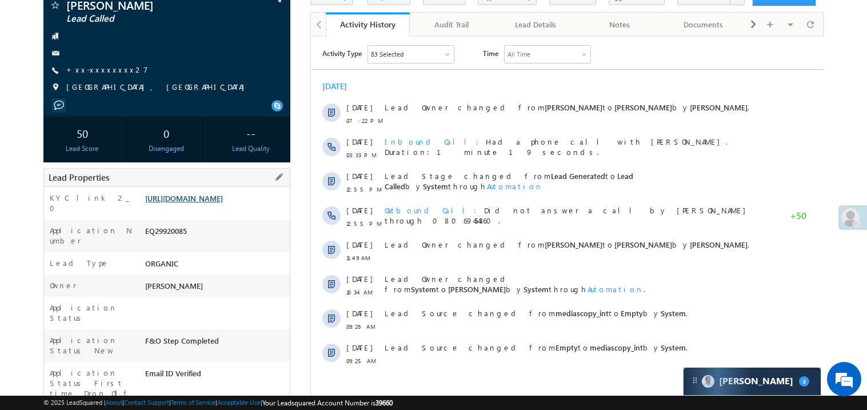
click at [195, 203] on link "[URL][DOMAIN_NAME]" at bounding box center [184, 198] width 78 height 10
click at [98, 72] on link "+xx-xxxxxxxx27" at bounding box center [107, 70] width 82 height 10
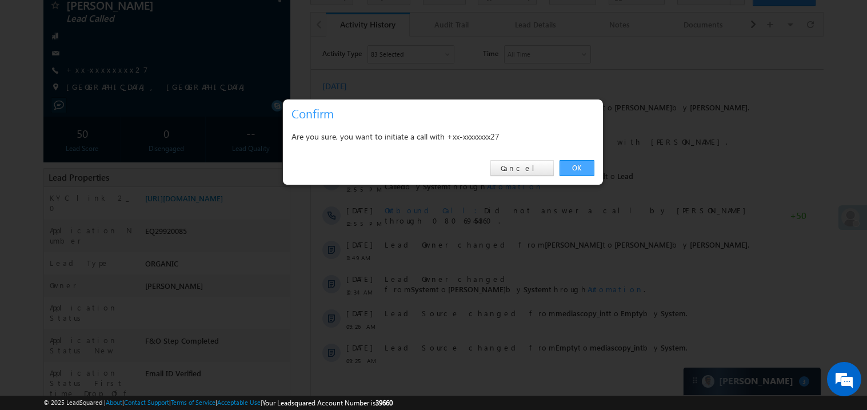
click at [579, 167] on link "OK" at bounding box center [576, 168] width 35 height 16
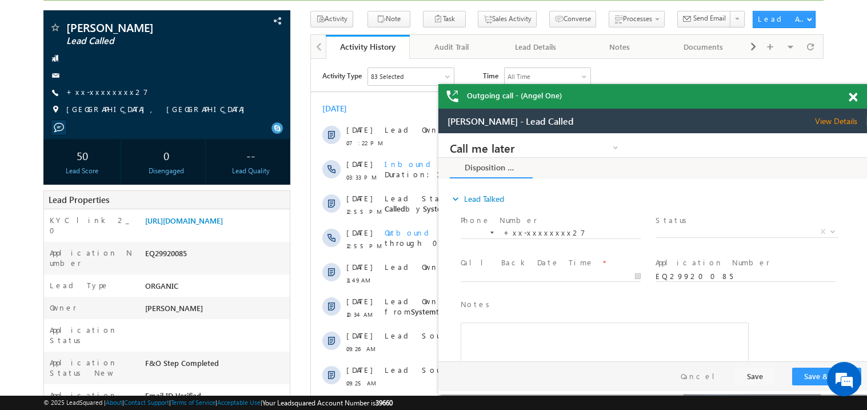
scroll to position [77, 0]
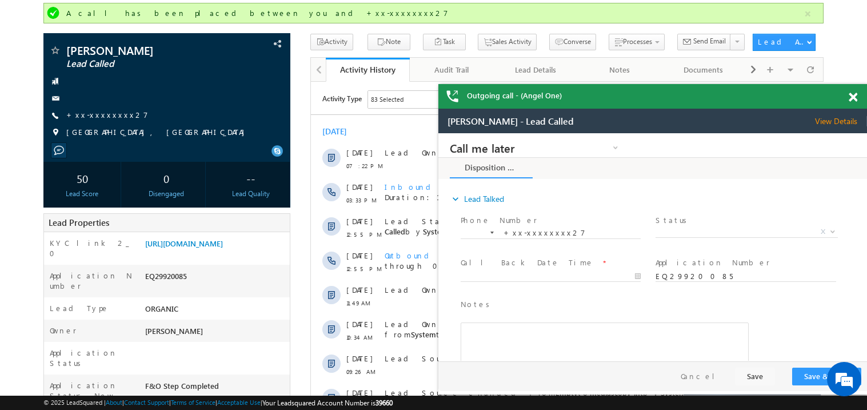
click at [853, 97] on span at bounding box center [853, 98] width 9 height 10
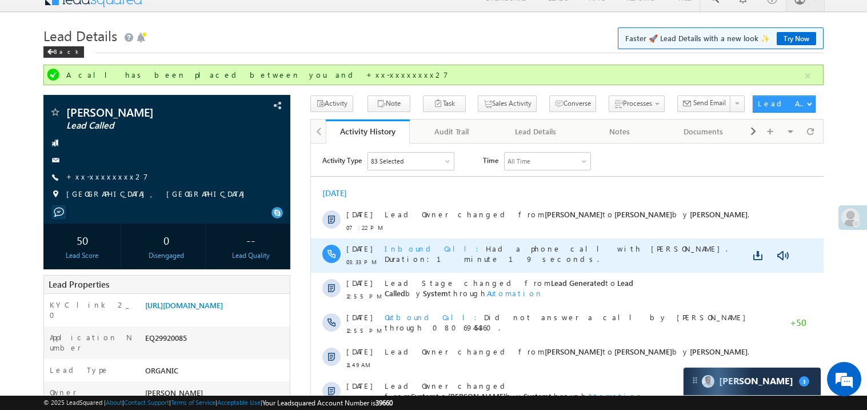
scroll to position [0, 0]
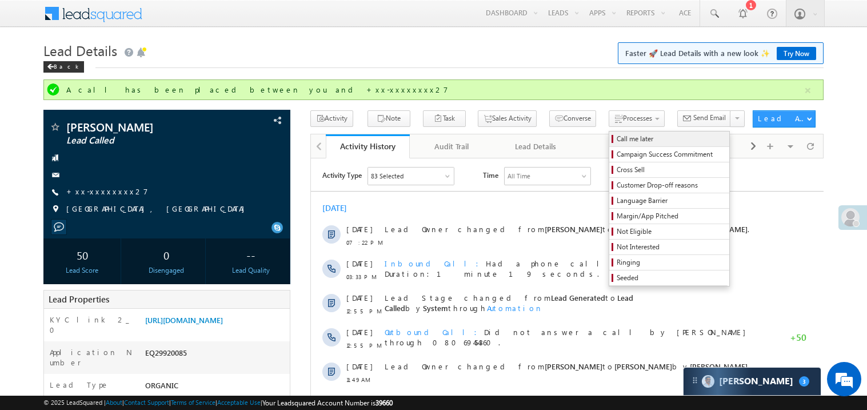
click at [617, 141] on span "Call me later" at bounding box center [671, 139] width 109 height 10
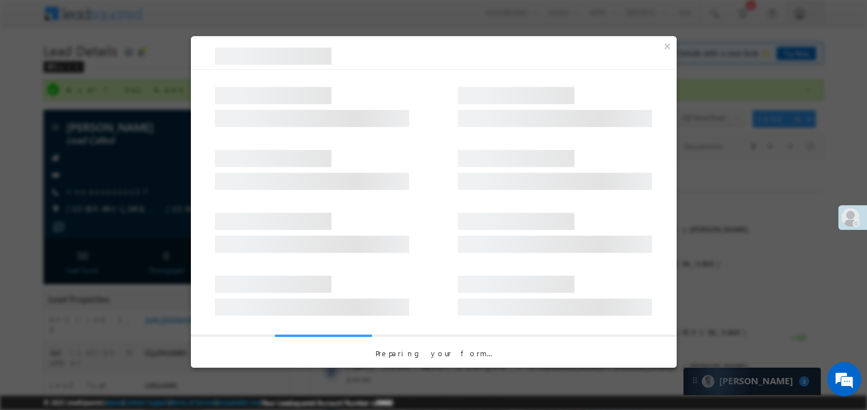
click at [734, 233] on div at bounding box center [433, 205] width 867 height 410
click at [665, 51] on button "×" at bounding box center [667, 46] width 19 height 20
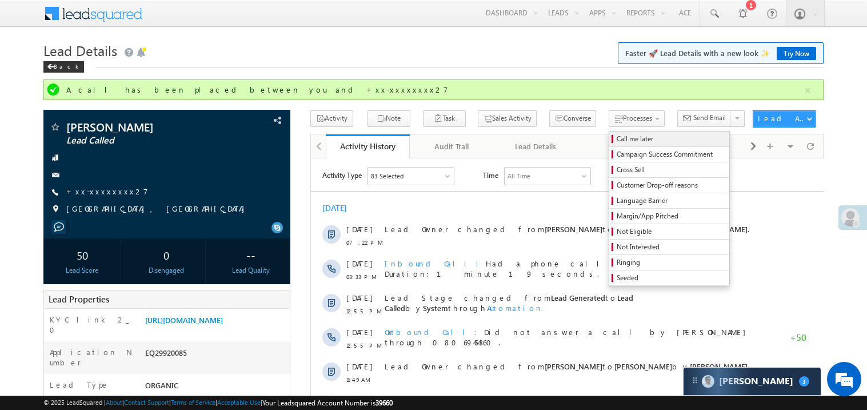
click at [617, 137] on span "Call me later" at bounding box center [671, 139] width 109 height 10
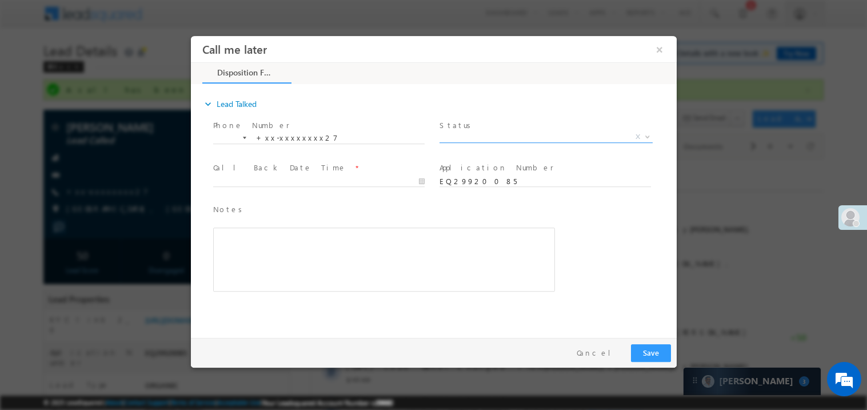
click at [470, 136] on span "X" at bounding box center [545, 136] width 213 height 11
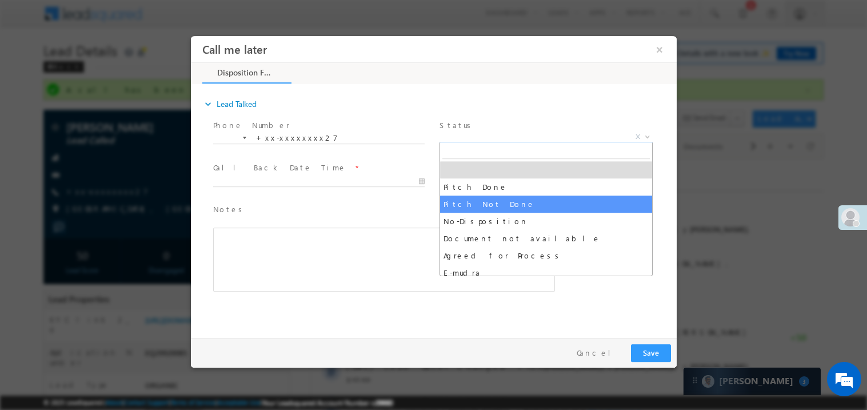
select select "Pitch Not Done"
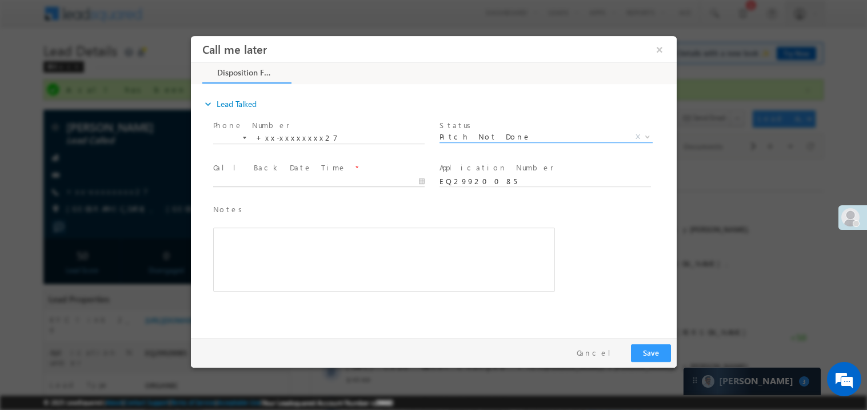
click at [265, 183] on body "Call me later ×" at bounding box center [433, 183] width 486 height 297
type input "10/03/25 8:00 PM"
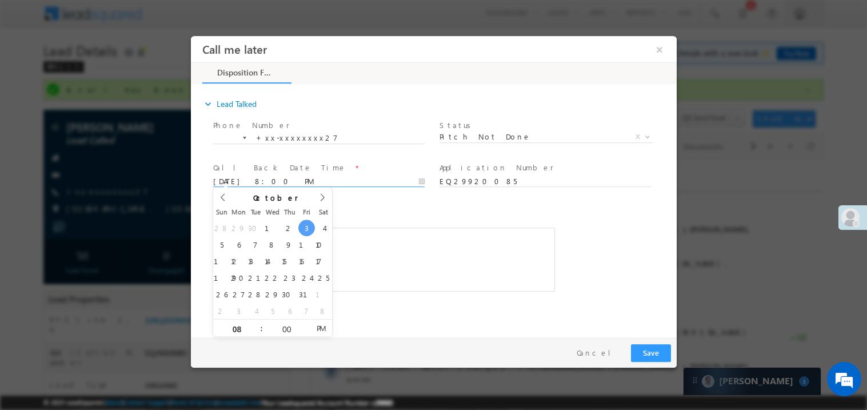
click at [409, 265] on div "Rich Text Editor, 40788eee-0fb2-11ec-a811-0adc8a9d82c2__tab1__section1__Notes__…" at bounding box center [384, 259] width 342 height 64
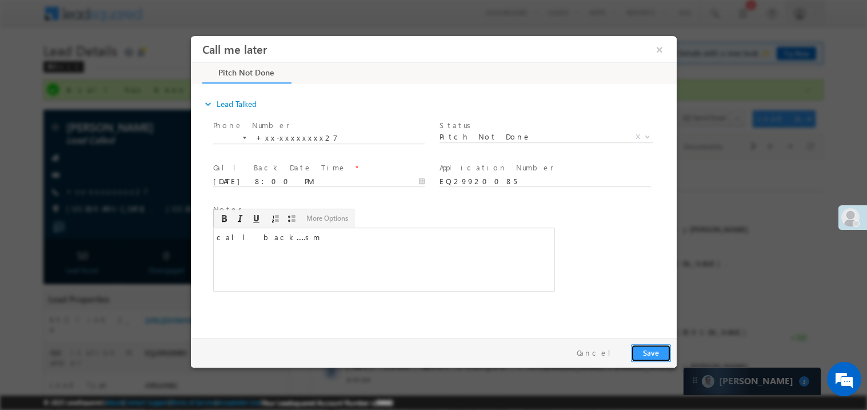
click at [641, 353] on button "Save" at bounding box center [650, 352] width 40 height 18
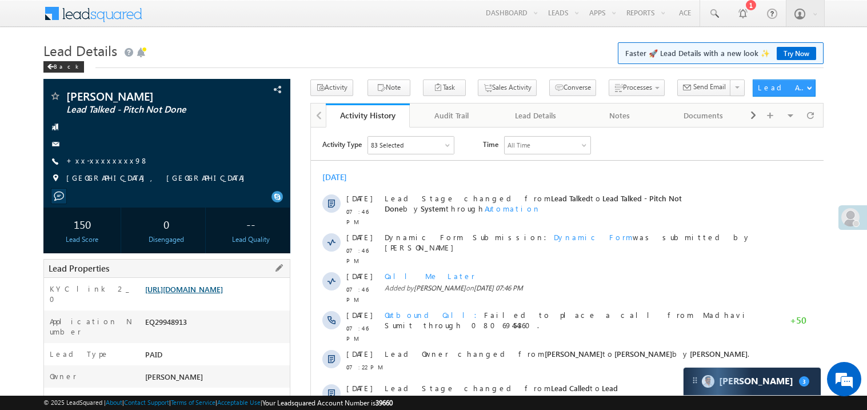
click at [210, 294] on link "[URL][DOMAIN_NAME]" at bounding box center [184, 289] width 78 height 10
click at [104, 162] on link "+xx-xxxxxxxx98" at bounding box center [107, 160] width 82 height 10
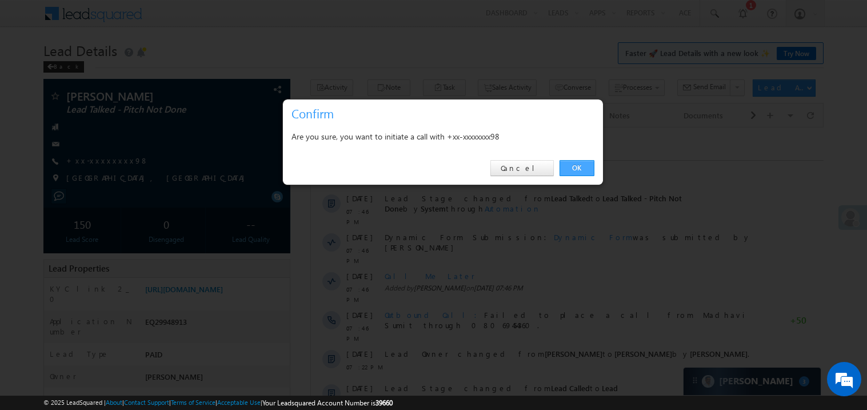
click at [581, 169] on link "OK" at bounding box center [576, 168] width 35 height 16
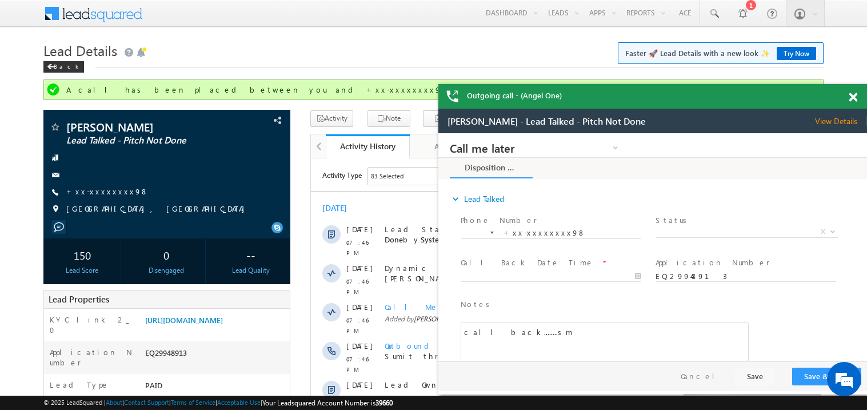
click at [853, 97] on span at bounding box center [853, 98] width 9 height 10
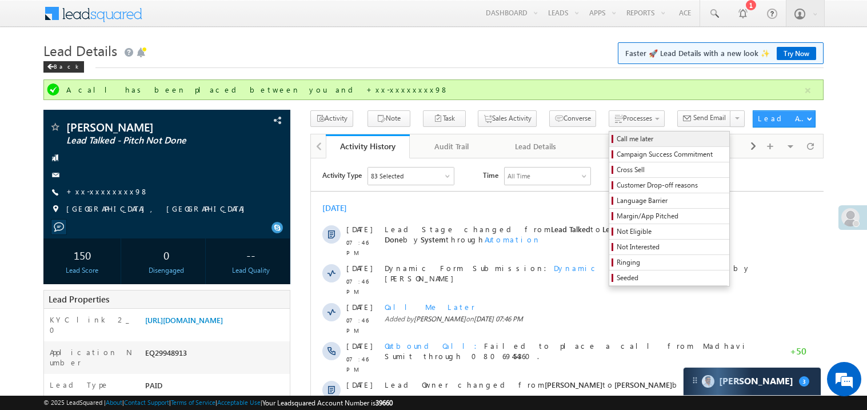
click at [617, 141] on span "Call me later" at bounding box center [671, 139] width 109 height 10
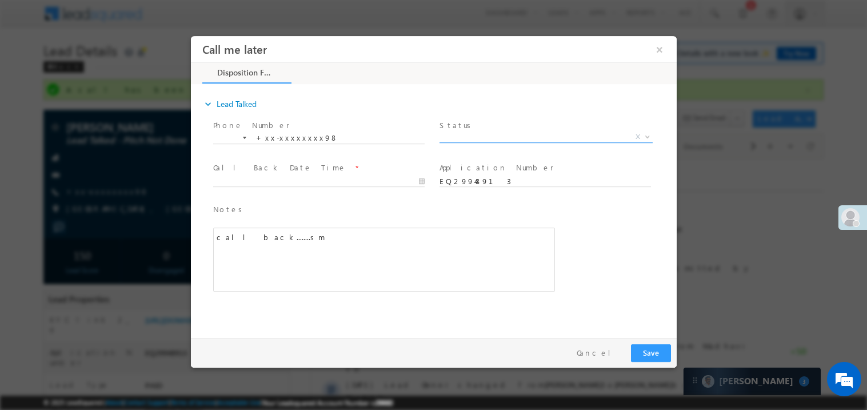
click at [469, 137] on span "X" at bounding box center [545, 136] width 213 height 11
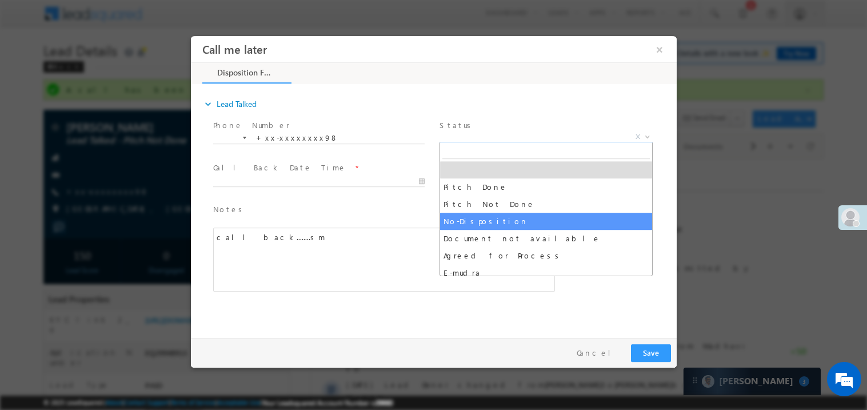
select select "Pitch Not Done"
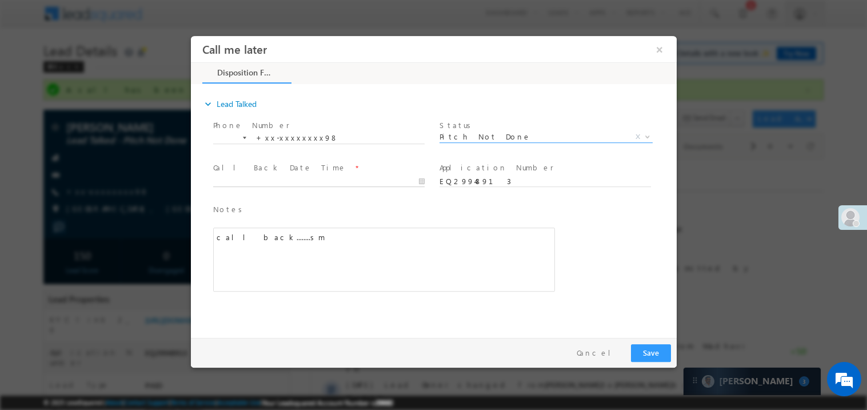
click at [271, 175] on input "text" at bounding box center [318, 180] width 211 height 11
type input "10/03/25 8:01 PM"
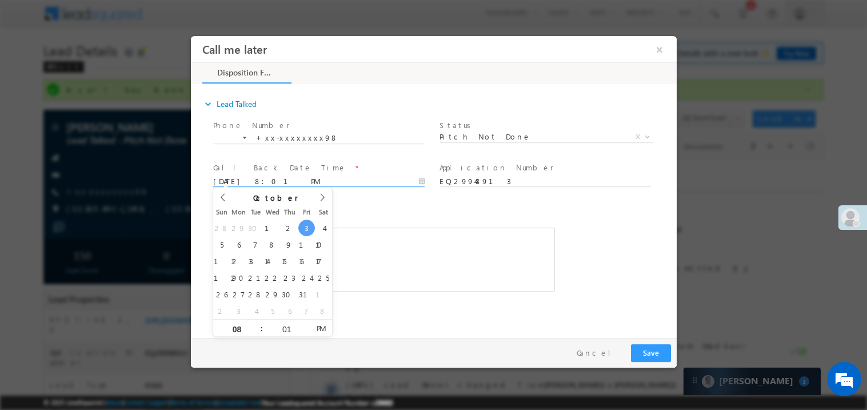
click at [440, 210] on span "Notes *" at bounding box center [375, 209] width 325 height 13
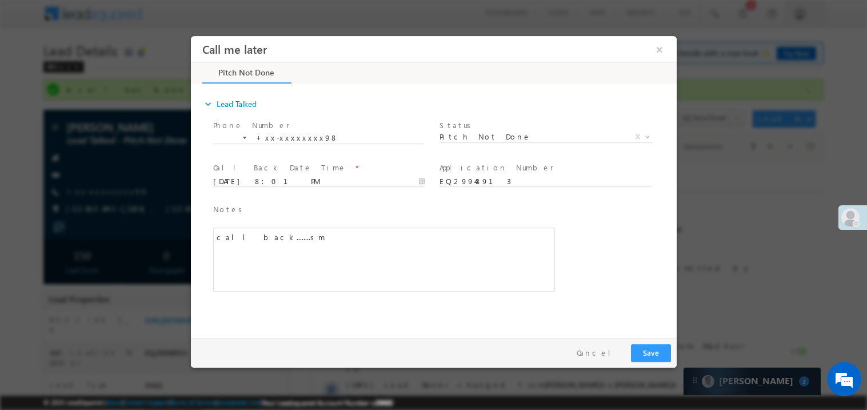
click at [387, 270] on div "call back........sm" at bounding box center [384, 259] width 342 height 64
click at [652, 353] on button "Save" at bounding box center [650, 352] width 40 height 18
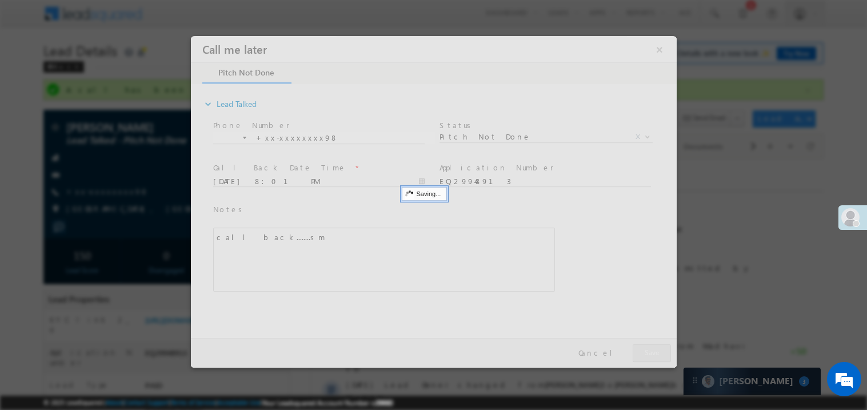
click at [652, 353] on div at bounding box center [433, 200] width 486 height 331
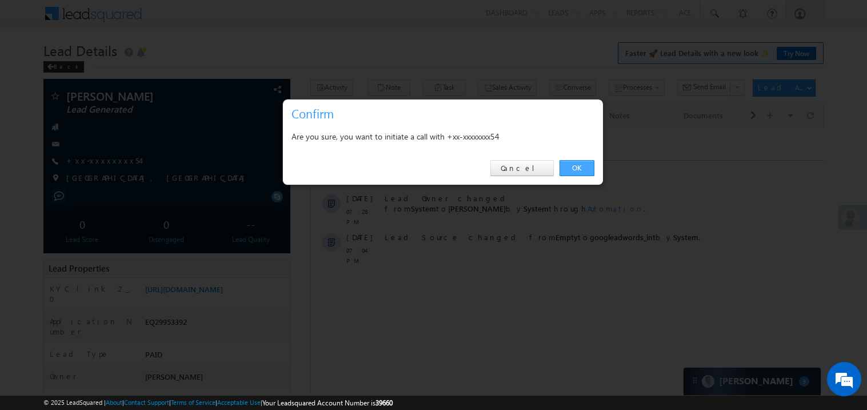
click at [579, 163] on link "OK" at bounding box center [576, 168] width 35 height 16
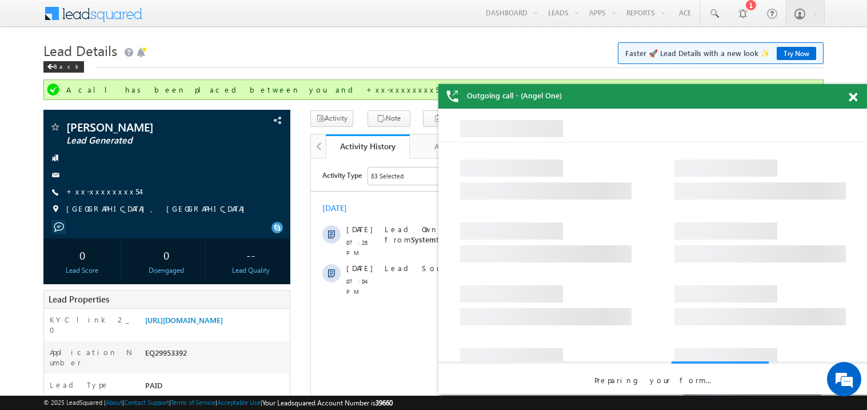
click at [851, 97] on span at bounding box center [853, 98] width 9 height 10
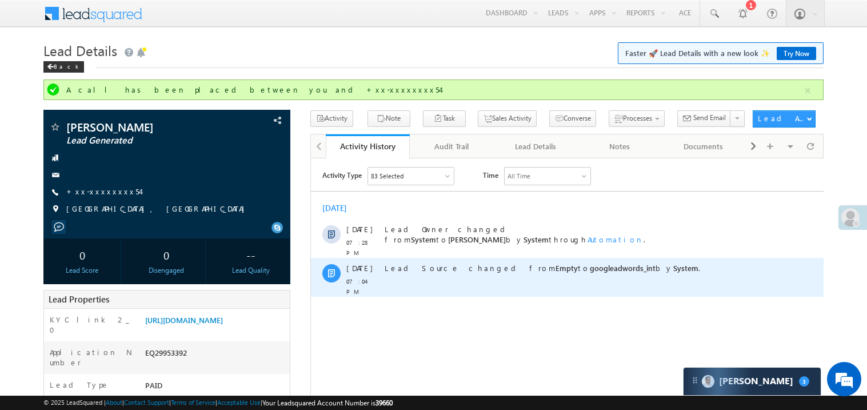
click at [472, 279] on div "Lead Source changed from Empty to googleadwords_int by System ." at bounding box center [572, 276] width 376 height 39
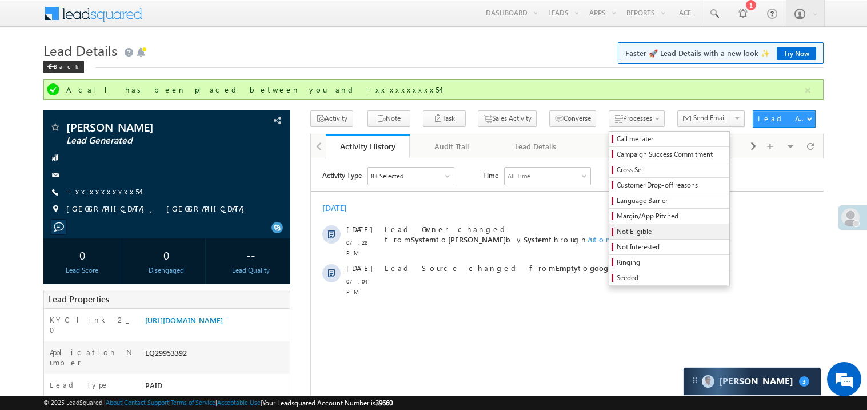
click at [617, 232] on span "Not Eligible" at bounding box center [671, 231] width 109 height 10
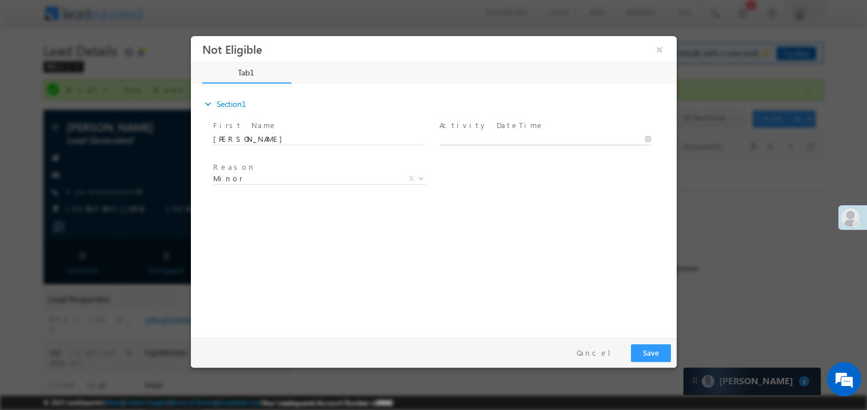
click at [462, 140] on body "Not Eligible ×" at bounding box center [433, 183] width 486 height 297
type input "[DATE] 8:03 PM"
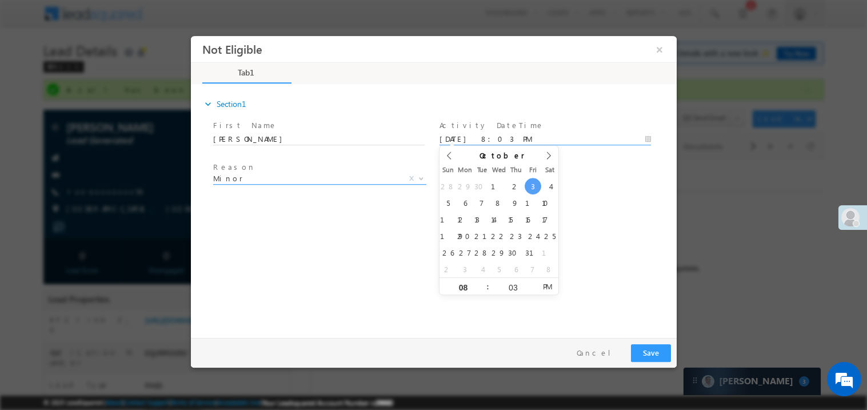
click at [249, 179] on span "Minor" at bounding box center [306, 178] width 186 height 10
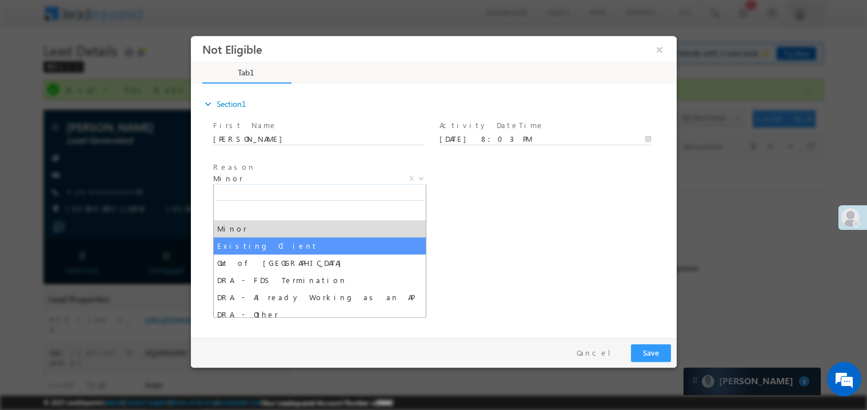
select select "Existing Client"
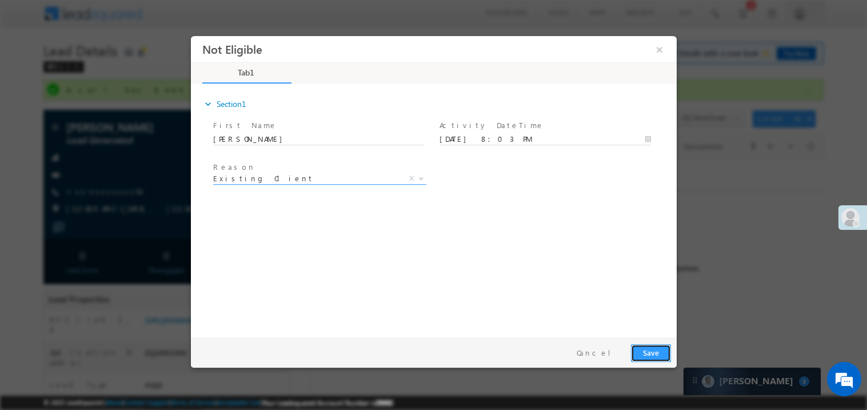
click at [655, 351] on button "Save" at bounding box center [650, 352] width 40 height 18
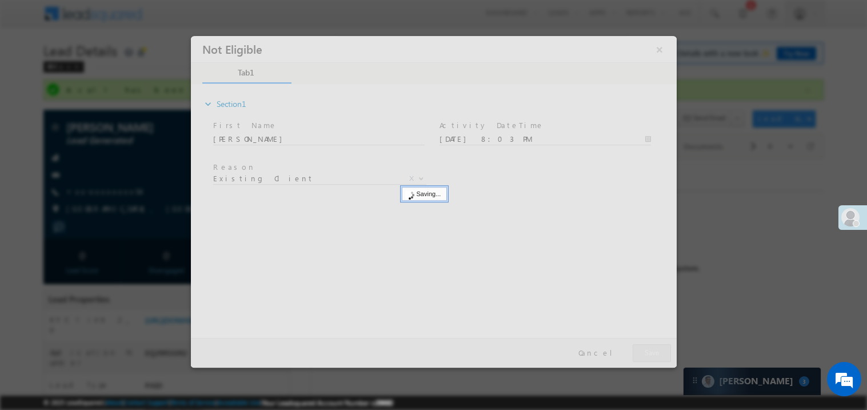
click at [655, 351] on div at bounding box center [433, 200] width 486 height 331
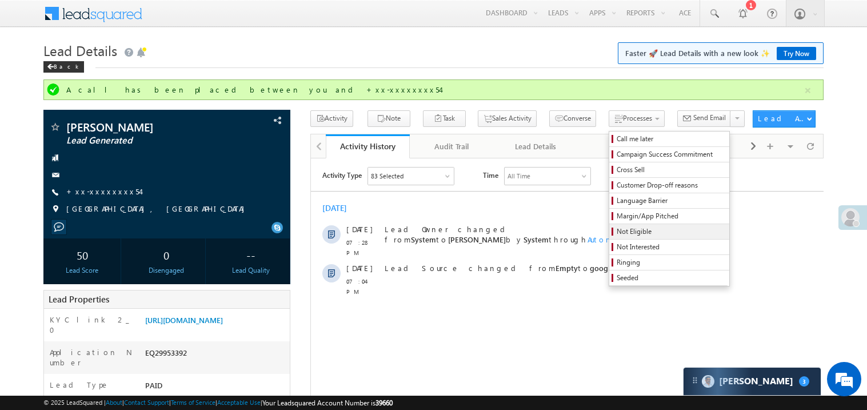
click at [617, 236] on span "Not Eligible" at bounding box center [671, 231] width 109 height 10
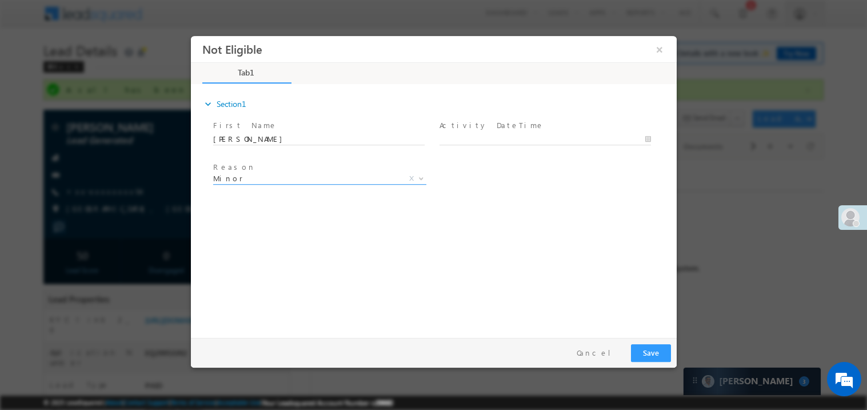
click at [274, 175] on span "Minor" at bounding box center [306, 178] width 186 height 10
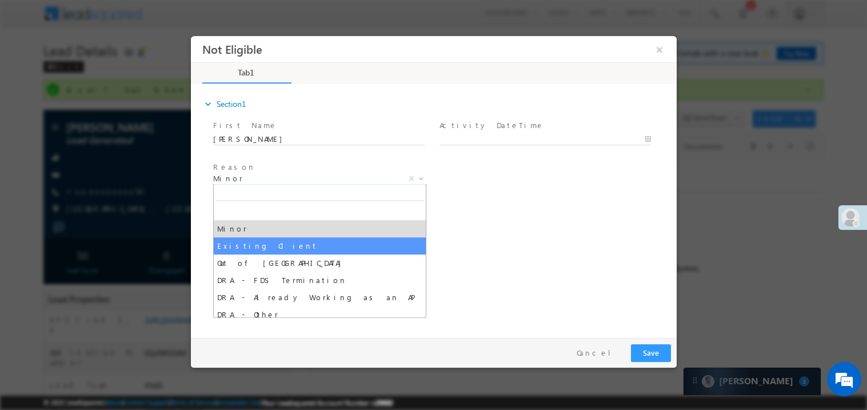
select select "Existing Client"
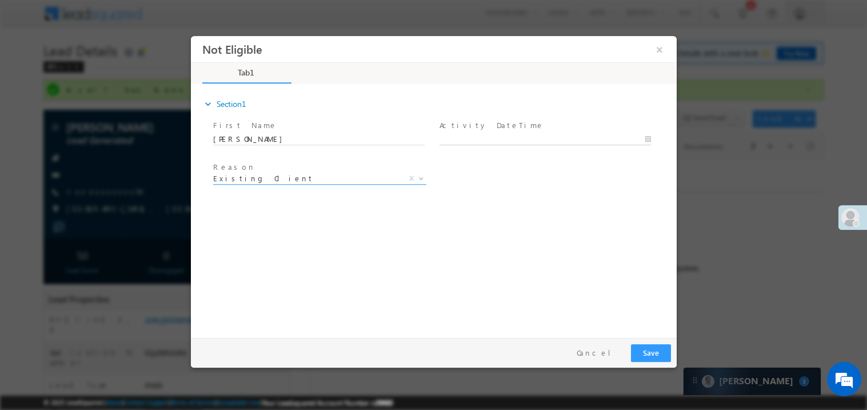
click at [459, 142] on body "Not Eligible ×" at bounding box center [433, 183] width 486 height 297
type input "[DATE] 8:03 PM"
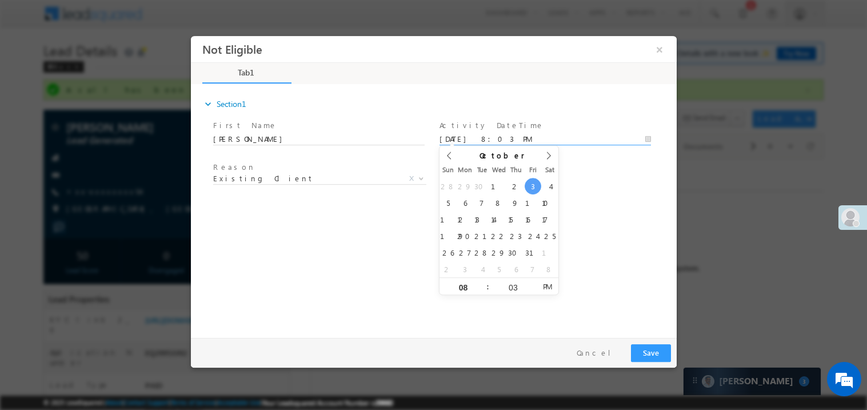
click at [363, 237] on div "expand_more Section1 First Name *" at bounding box center [436, 208] width 480 height 247
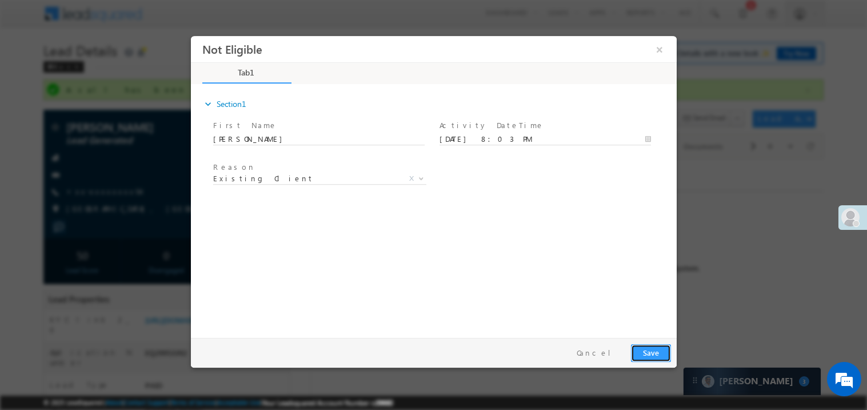
click at [649, 349] on button "Save" at bounding box center [650, 352] width 40 height 18
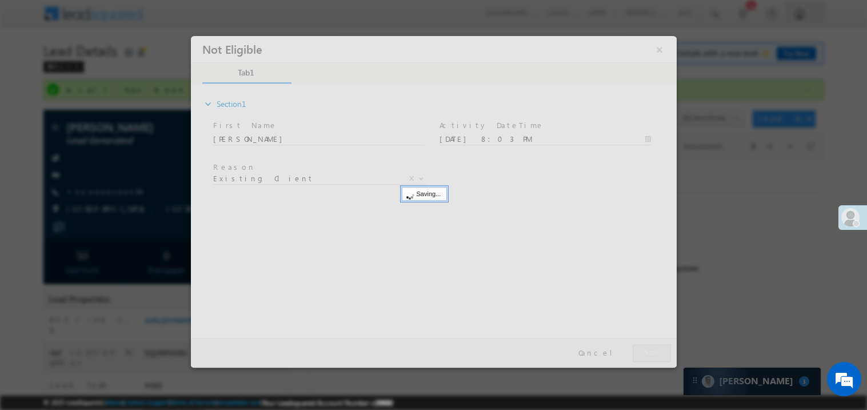
click at [649, 349] on div at bounding box center [433, 200] width 486 height 331
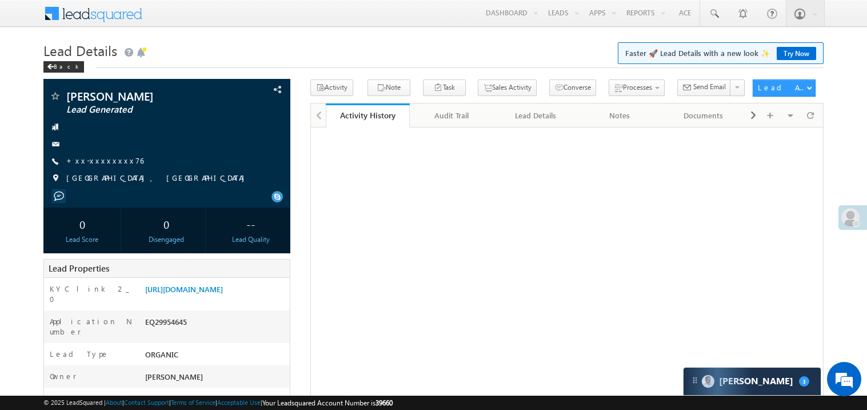
click at [107, 163] on link "+xx-xxxxxxxx76" at bounding box center [104, 160] width 77 height 10
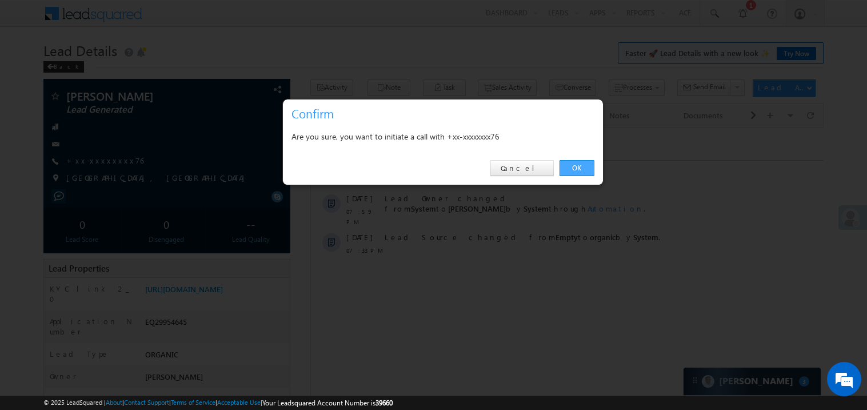
click at [578, 169] on link "OK" at bounding box center [576, 168] width 35 height 16
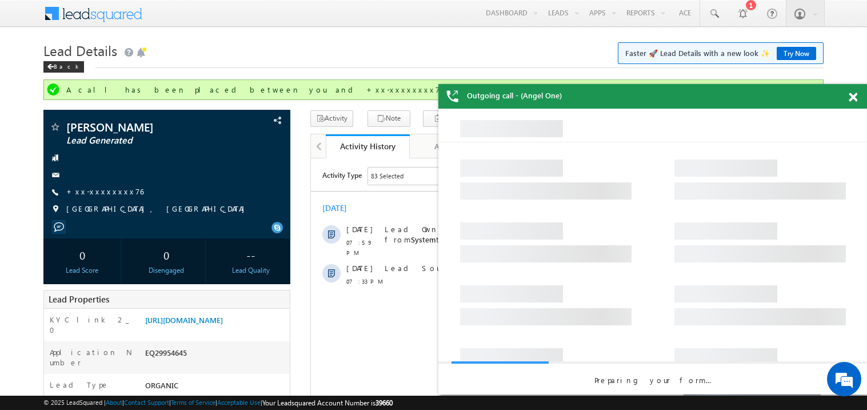
click at [853, 94] on span at bounding box center [853, 98] width 9 height 10
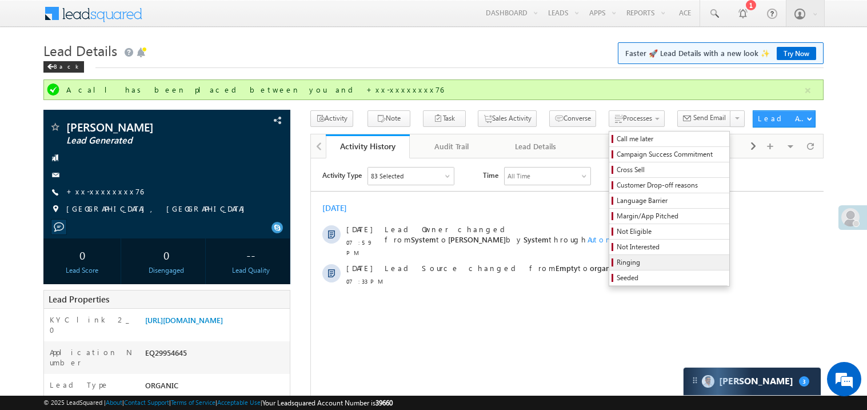
click at [617, 259] on span "Ringing" at bounding box center [671, 262] width 109 height 10
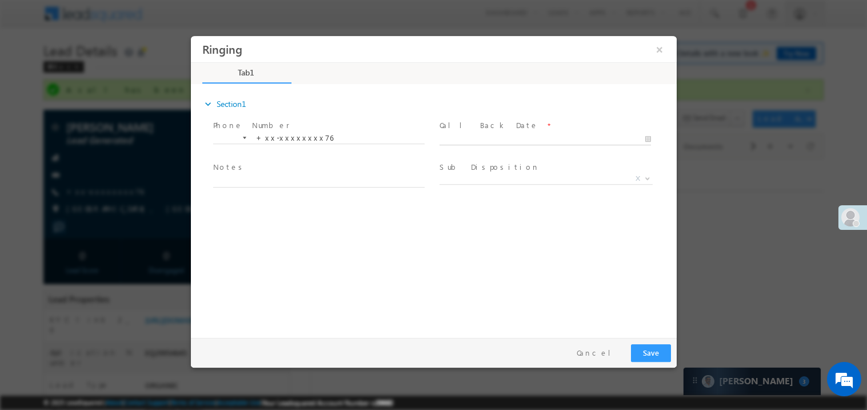
click at [469, 135] on body "Ringing ×" at bounding box center [433, 183] width 486 height 297
type input "10/03/25 8:04 PM"
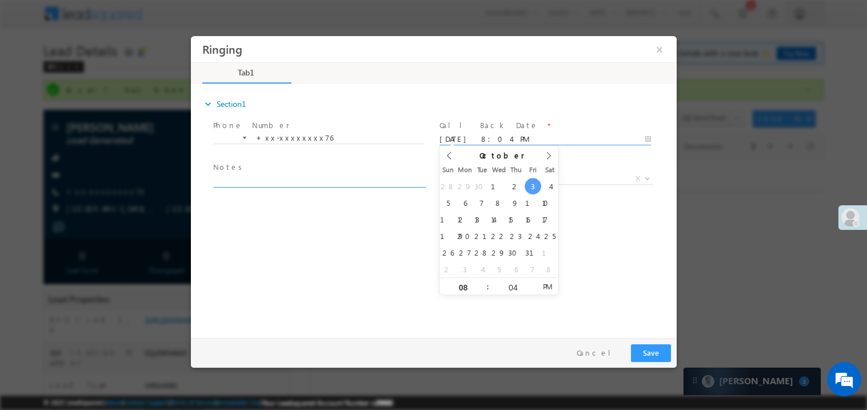
click at [287, 179] on textarea at bounding box center [318, 180] width 211 height 13
type textarea "ring"
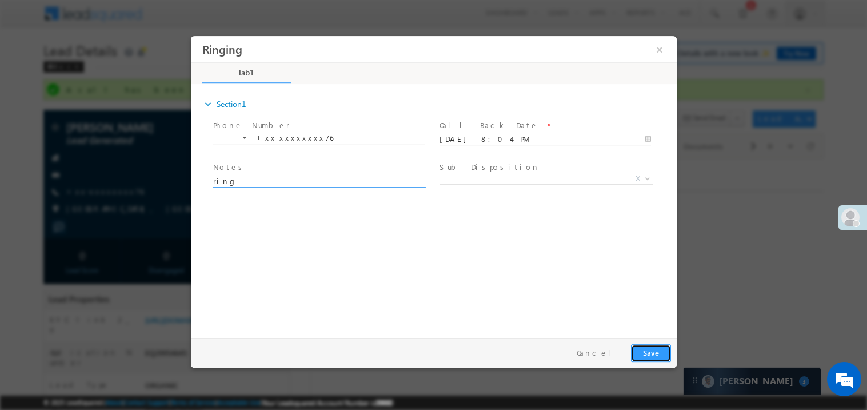
click at [660, 357] on button "Save" at bounding box center [650, 352] width 40 height 18
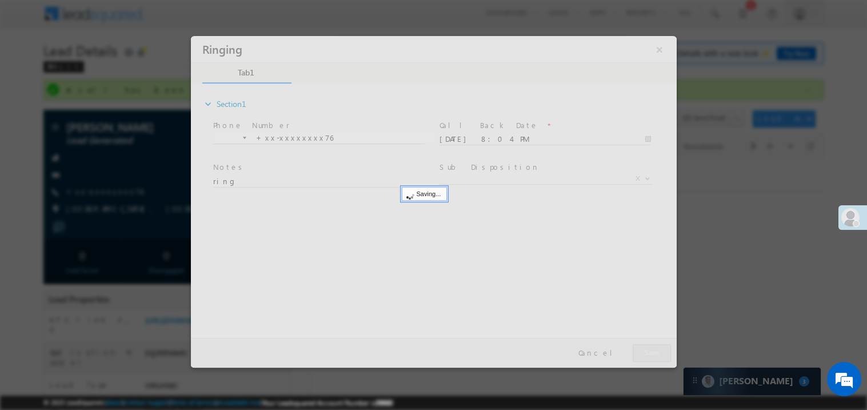
click at [660, 357] on div at bounding box center [433, 200] width 486 height 331
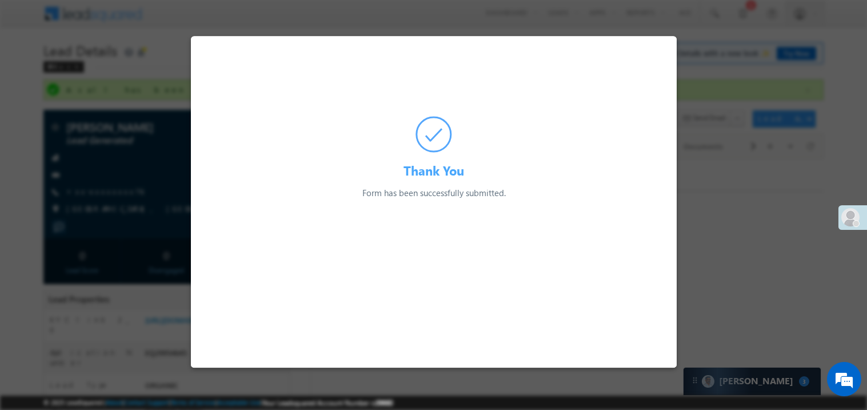
click at [185, 38] on div at bounding box center [433, 205] width 867 height 410
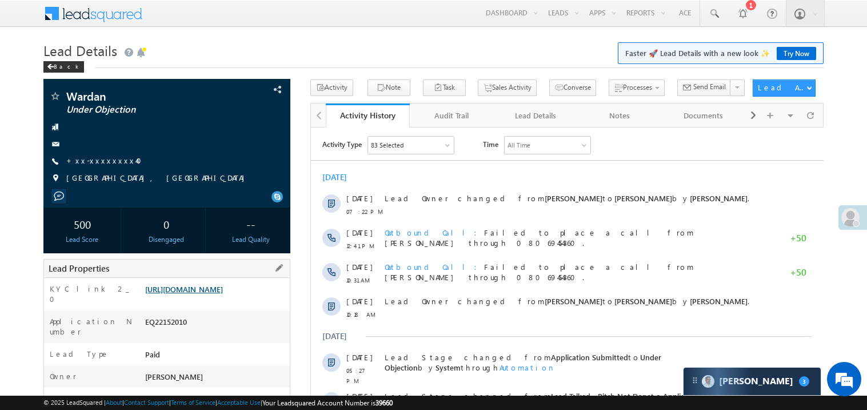
click at [223, 294] on link "[URL][DOMAIN_NAME]" at bounding box center [184, 289] width 78 height 10
click at [103, 158] on link "+xx-xxxxxxxx40" at bounding box center [107, 160] width 82 height 10
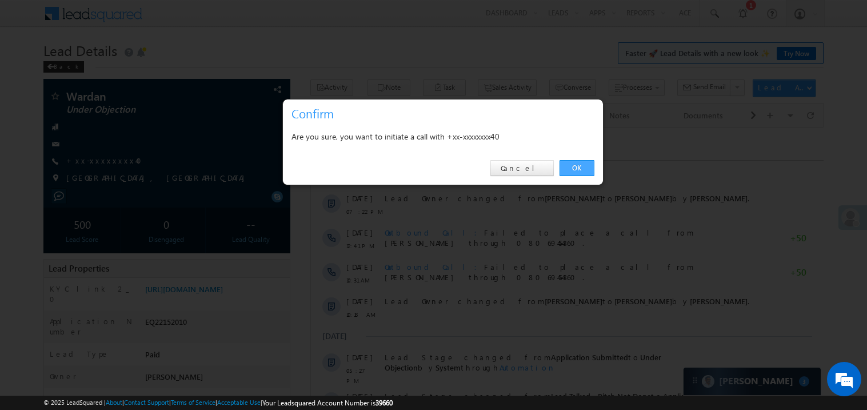
click at [576, 166] on link "OK" at bounding box center [576, 168] width 35 height 16
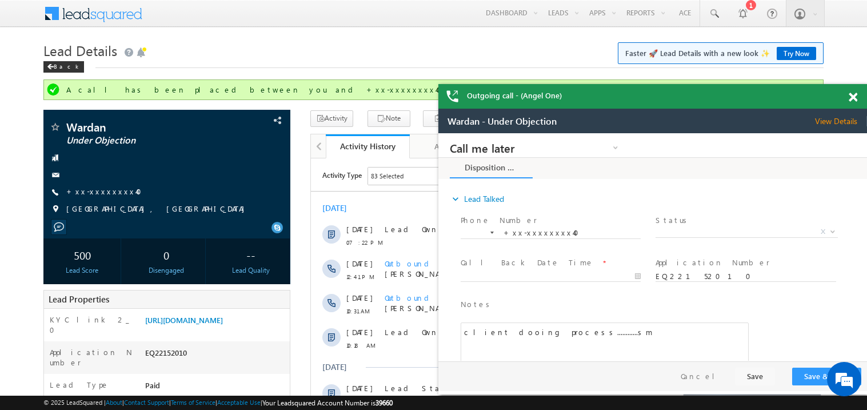
click at [854, 98] on span at bounding box center [853, 98] width 9 height 10
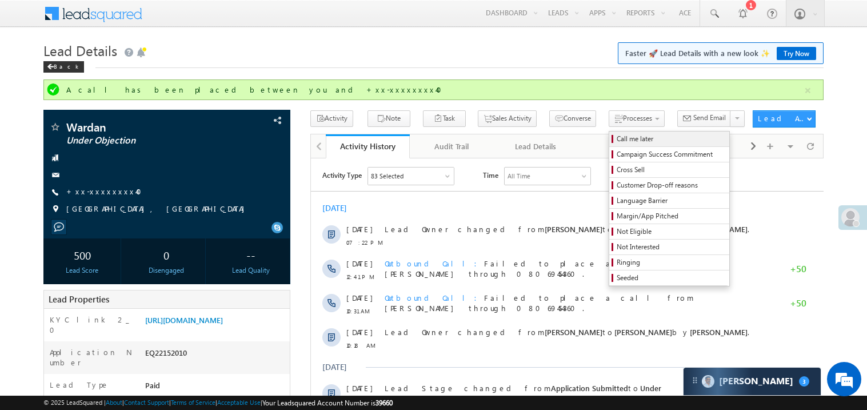
click at [617, 137] on span "Call me later" at bounding box center [671, 139] width 109 height 10
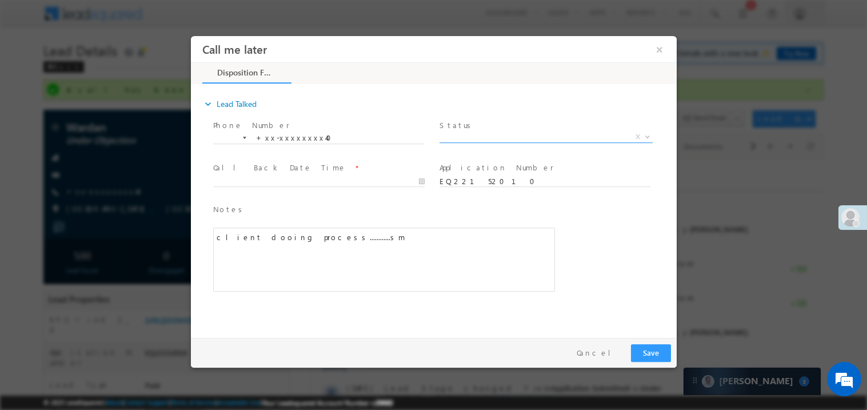
click at [471, 134] on span "X" at bounding box center [545, 136] width 213 height 11
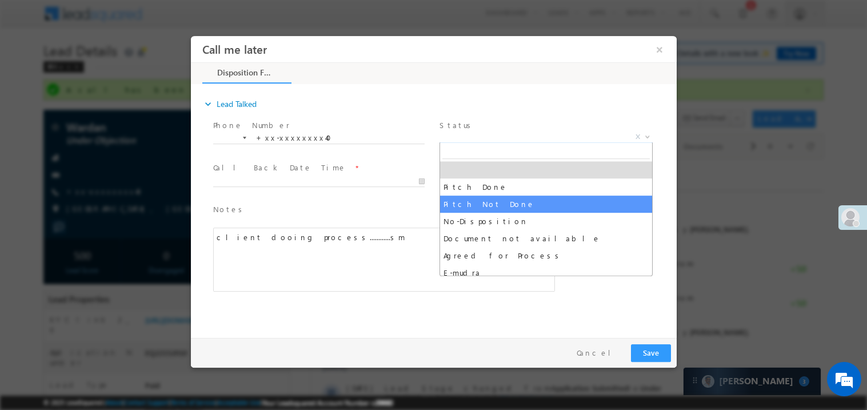
select select "Pitch Not Done"
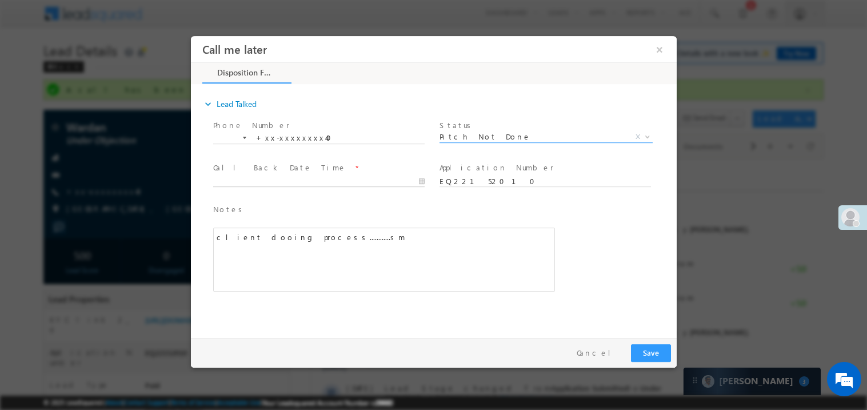
click at [245, 183] on body "Call me later ×" at bounding box center [433, 183] width 486 height 297
type input "10/03/25 8:09 PM"
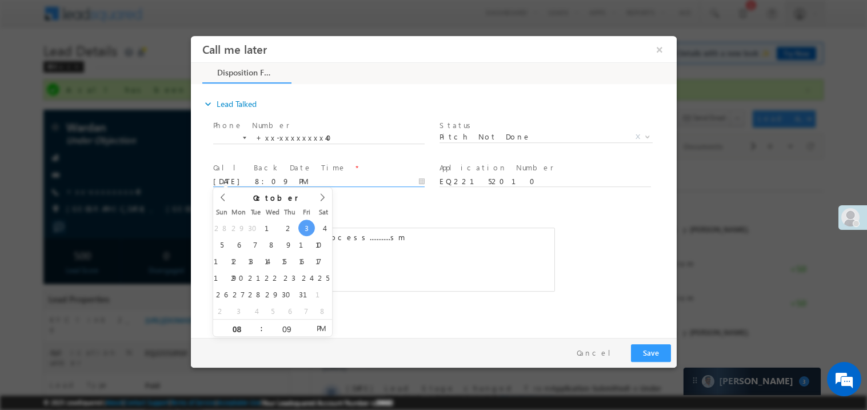
click at [462, 247] on div "client dooing process............sm" at bounding box center [384, 259] width 342 height 64
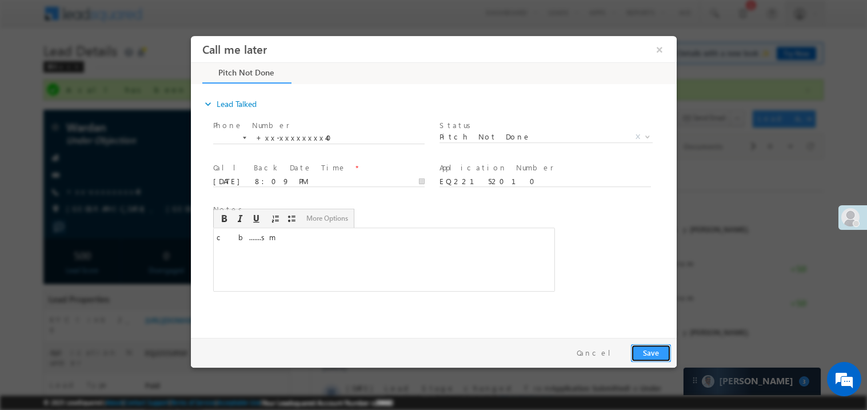
click at [653, 354] on button "Save" at bounding box center [650, 352] width 40 height 18
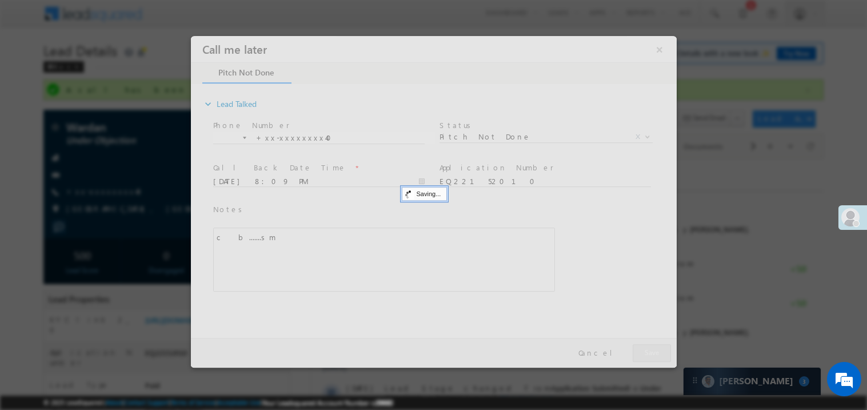
click at [653, 354] on div at bounding box center [433, 200] width 486 height 331
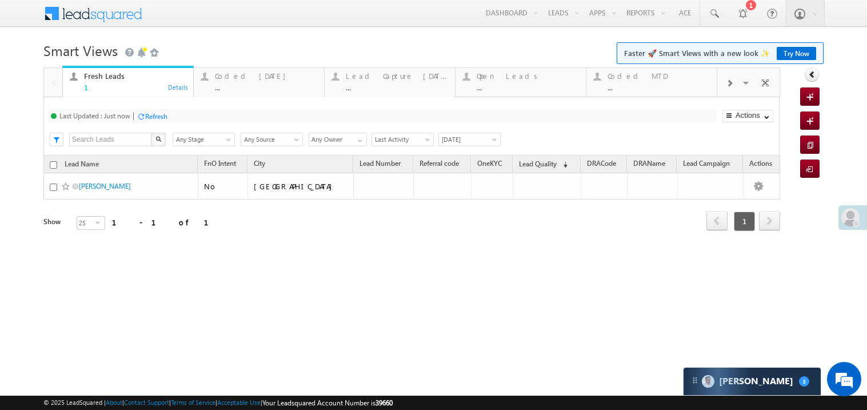
click at [795, 51] on link "Try Now" at bounding box center [796, 53] width 39 height 13
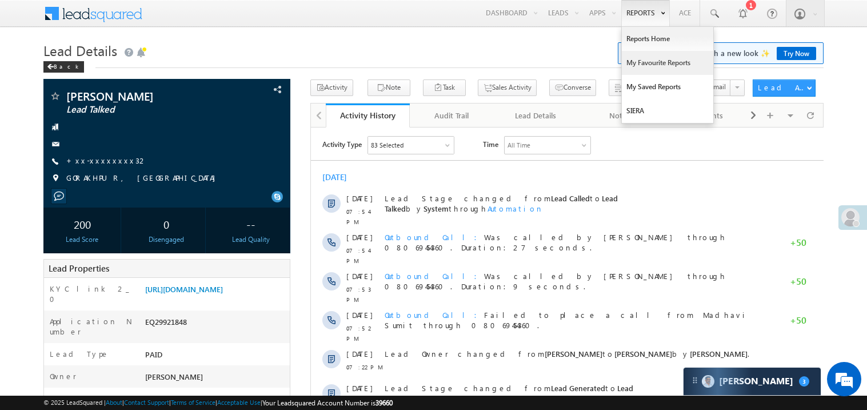
click at [634, 60] on link "My Favourite Reports" at bounding box center [667, 63] width 91 height 24
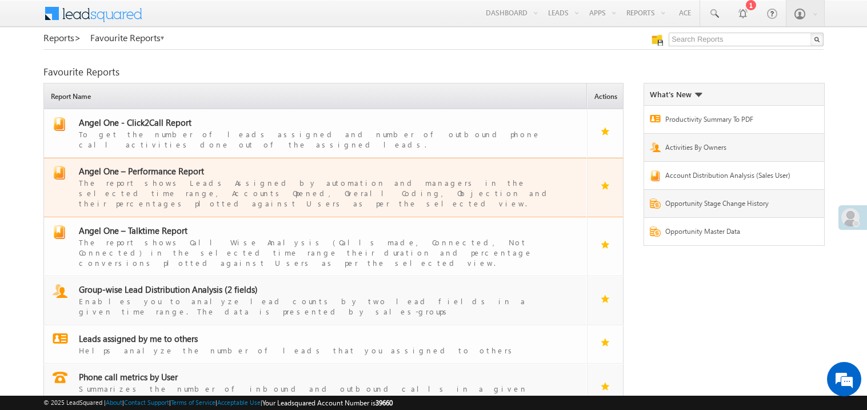
click at [162, 165] on span "Angel One – Performance Report" at bounding box center [141, 170] width 125 height 11
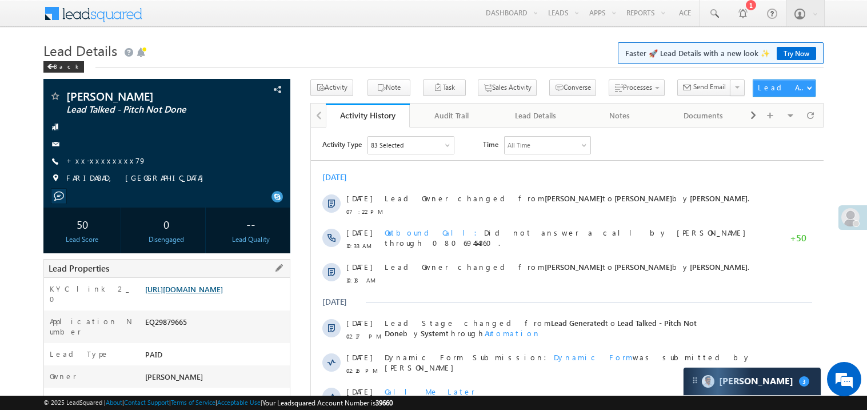
click at [216, 294] on link "https://angelbroking1-pk3em7sa.customui-test.leadsquared.com?leadId=4617c8a4-3d…" at bounding box center [184, 289] width 78 height 10
click at [223, 294] on link "https://angelbroking1-pk3em7sa.customui-test.leadsquared.com?leadId=4617c8a4-3d…" at bounding box center [184, 289] width 78 height 10
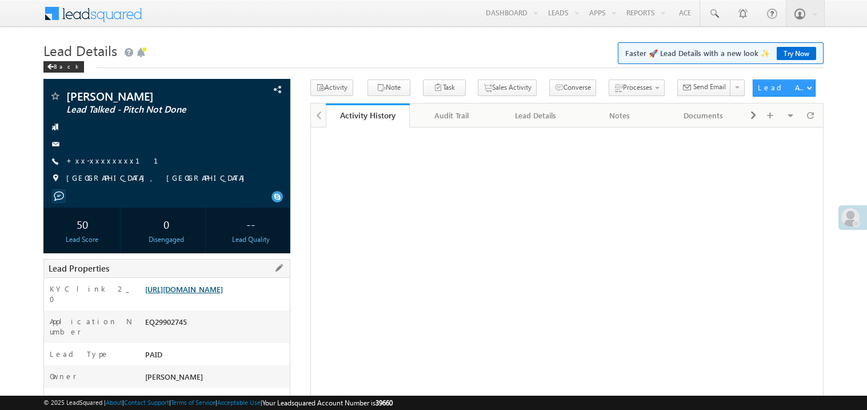
click at [223, 294] on link "[URL][DOMAIN_NAME]" at bounding box center [184, 289] width 78 height 10
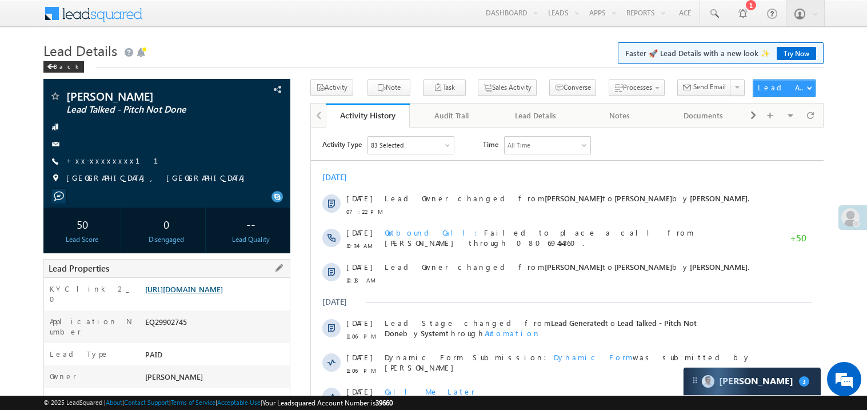
click at [211, 294] on link "https://angelbroking1-pk3em7sa.customui-test.leadsquared.com?leadId=30cd7542-05…" at bounding box center [184, 289] width 78 height 10
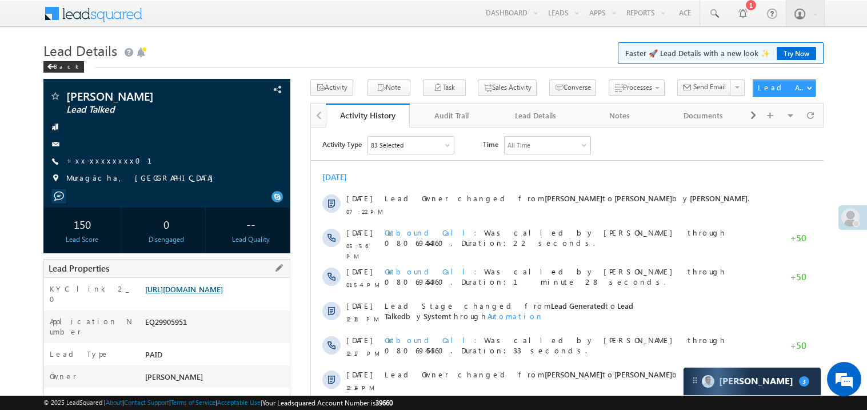
click at [223, 294] on link "[URL][DOMAIN_NAME]" at bounding box center [184, 289] width 78 height 10
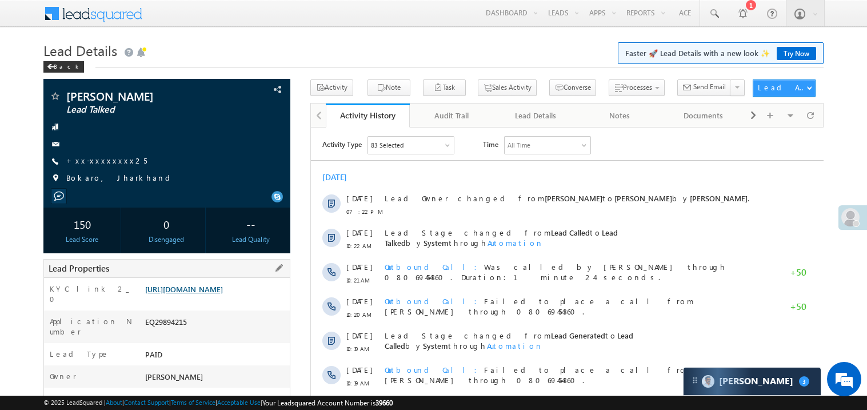
click at [221, 294] on link "https://angelbroking1-pk3em7sa.customui-test.leadsquared.com?leadId=71bc4b9d-e8…" at bounding box center [184, 289] width 78 height 10
click at [791, 51] on link "Try Now" at bounding box center [796, 53] width 39 height 13
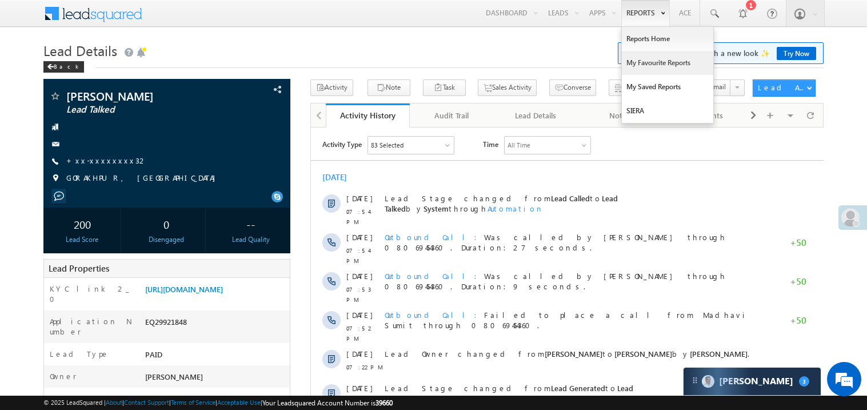
click at [638, 61] on link "My Favourite Reports" at bounding box center [667, 63] width 91 height 24
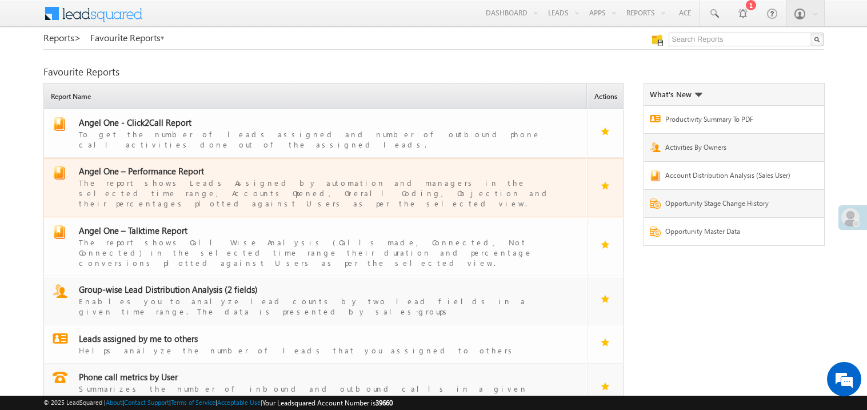
click at [166, 165] on span "Angel One – Performance Report" at bounding box center [141, 170] width 125 height 11
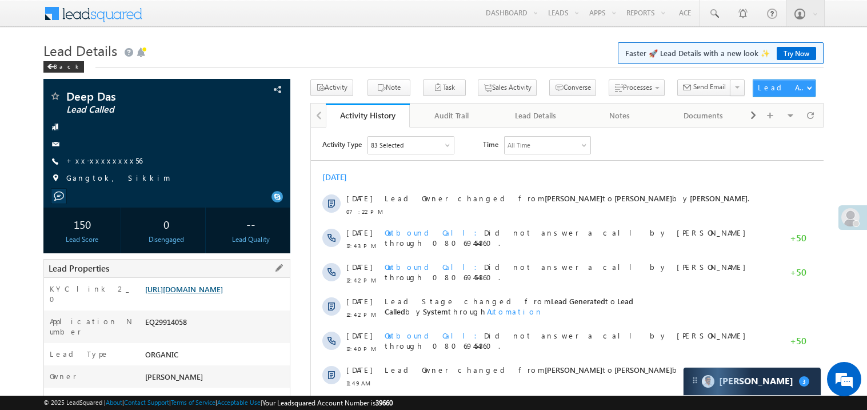
click at [209, 294] on link "https://angelbroking1-pk3em7sa.customui-test.leadsquared.com?leadId=229fc4ad-32…" at bounding box center [184, 289] width 78 height 10
click at [104, 165] on link "+xx-xxxxxxxx56" at bounding box center [104, 160] width 76 height 10
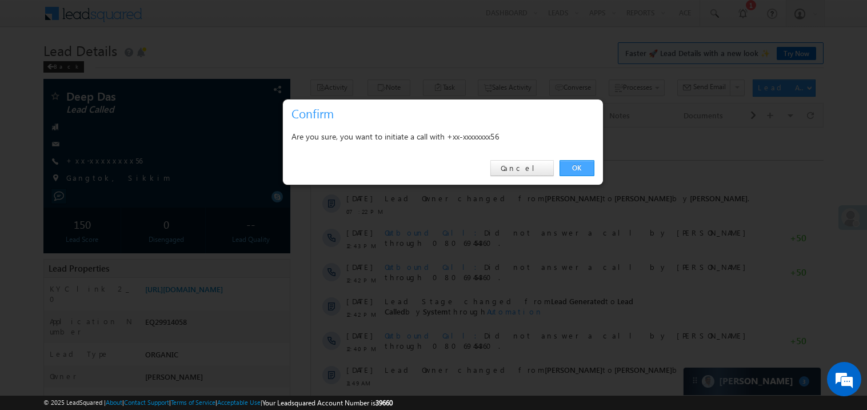
click at [589, 165] on link "OK" at bounding box center [576, 168] width 35 height 16
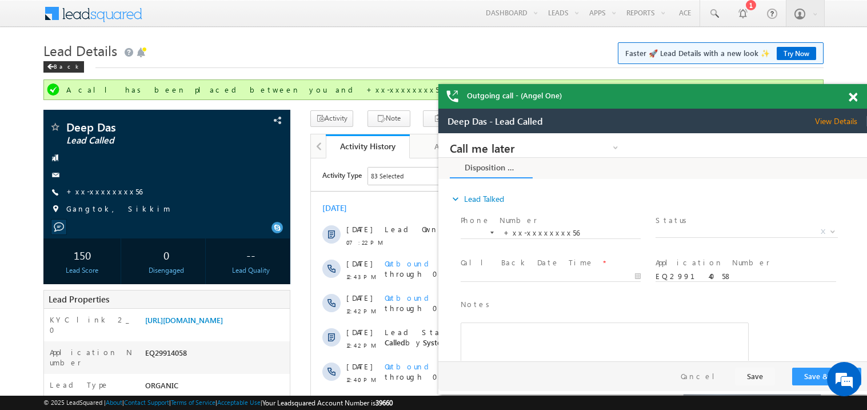
click at [849, 97] on span at bounding box center [853, 98] width 9 height 10
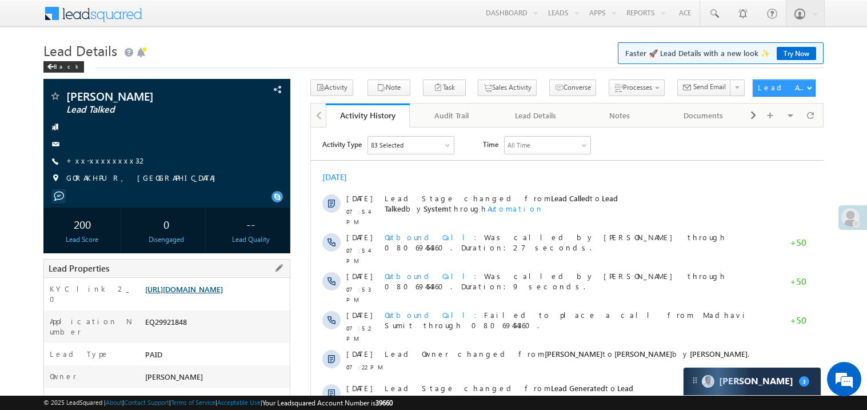
click at [222, 294] on link "[URL][DOMAIN_NAME]" at bounding box center [184, 289] width 78 height 10
click at [223, 294] on link "[URL][DOMAIN_NAME]" at bounding box center [184, 289] width 78 height 10
click at [223, 293] on link "[URL][DOMAIN_NAME]" at bounding box center [184, 289] width 78 height 10
click at [222, 294] on link "[URL][DOMAIN_NAME]" at bounding box center [184, 289] width 78 height 10
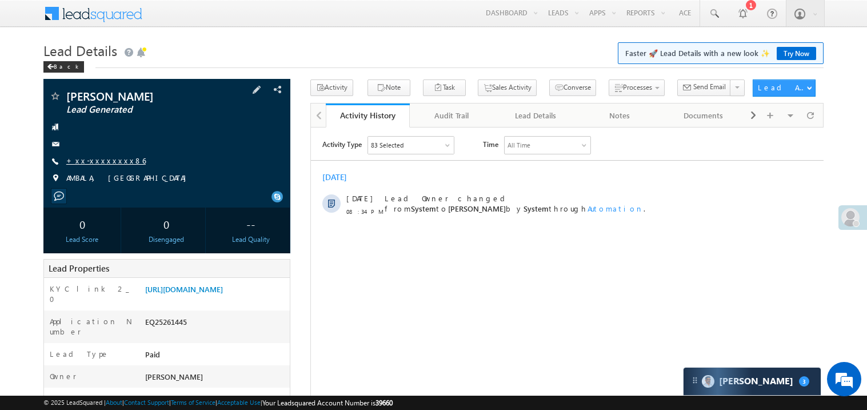
click at [99, 163] on link "+xx-xxxxxxxx86" at bounding box center [105, 160] width 79 height 10
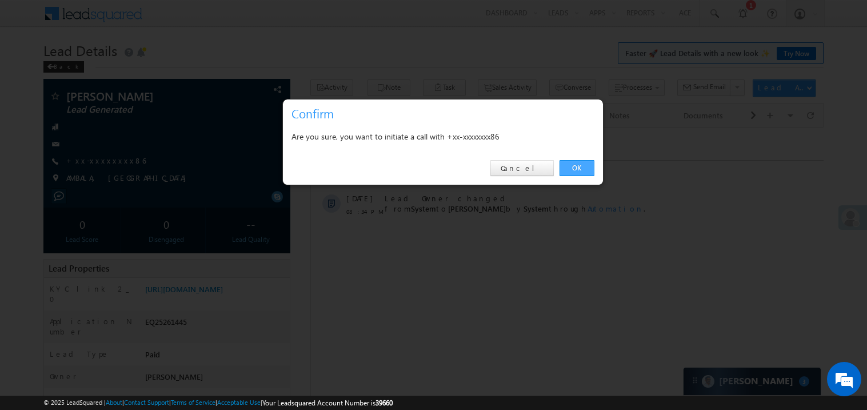
click at [577, 169] on link "OK" at bounding box center [576, 168] width 35 height 16
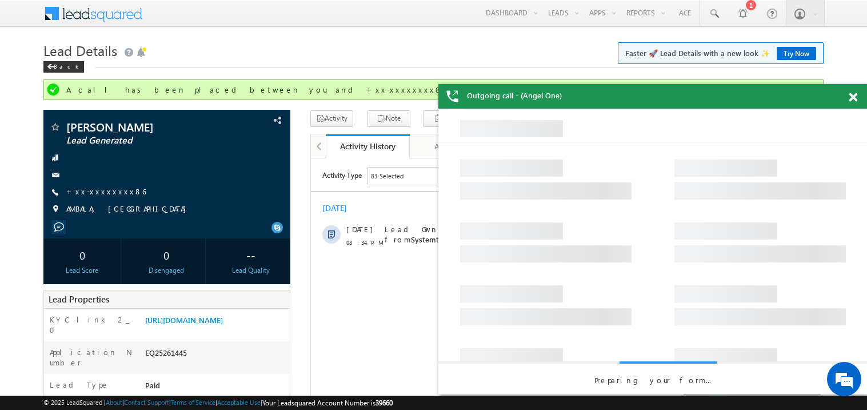
click at [851, 95] on span at bounding box center [853, 98] width 9 height 10
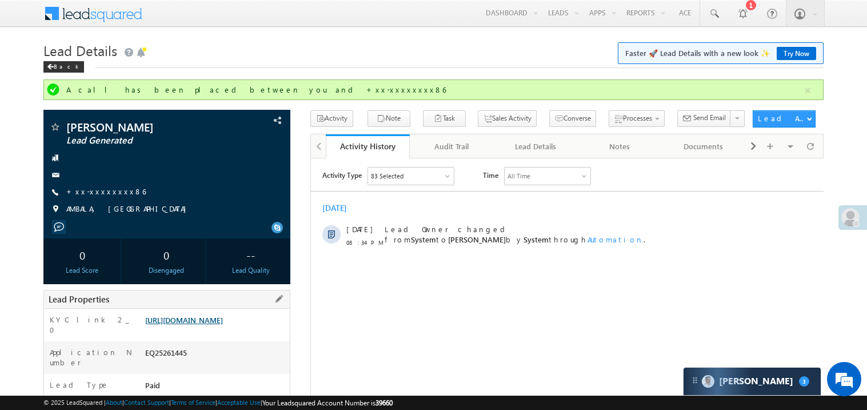
click at [223, 325] on link "https://angelbroking1-pk3em7sa.customui-test.leadsquared.com?leadId=939611e2-66…" at bounding box center [184, 320] width 78 height 10
click at [182, 325] on link "https://angelbroking1-pk3em7sa.customui-test.leadsquared.com?leadId=939611e2-66…" at bounding box center [184, 320] width 78 height 10
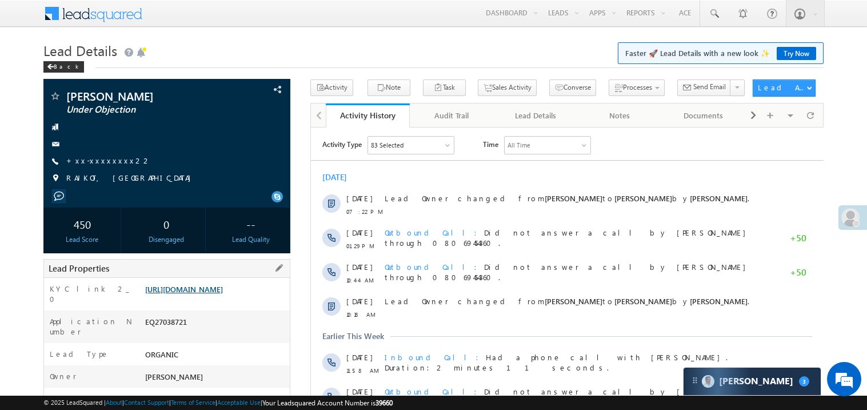
click at [215, 294] on link "[URL][DOMAIN_NAME]" at bounding box center [184, 289] width 78 height 10
click at [709, 6] on link at bounding box center [713, 13] width 27 height 26
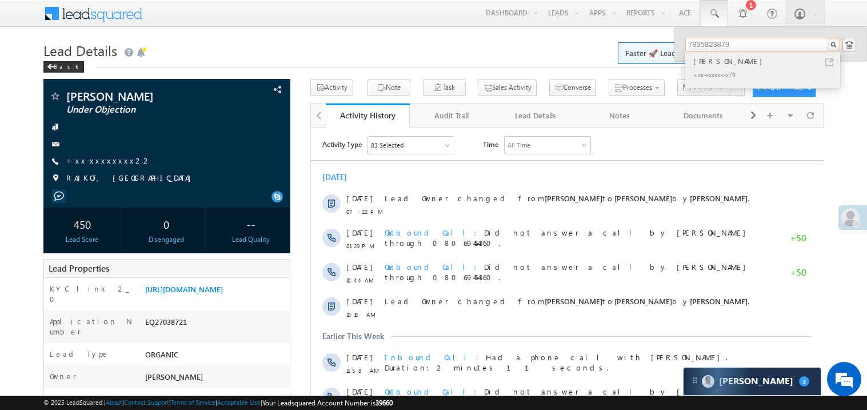
type input "7835823879"
click at [720, 64] on div "[PERSON_NAME]" at bounding box center [767, 61] width 153 height 13
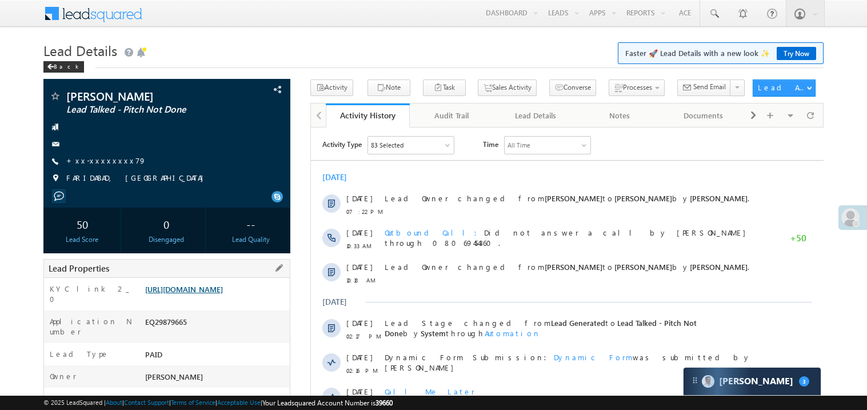
click at [223, 294] on link "https://angelbroking1-pk3em7sa.customui-test.leadsquared.com?leadId=4617c8a4-3d…" at bounding box center [184, 289] width 78 height 10
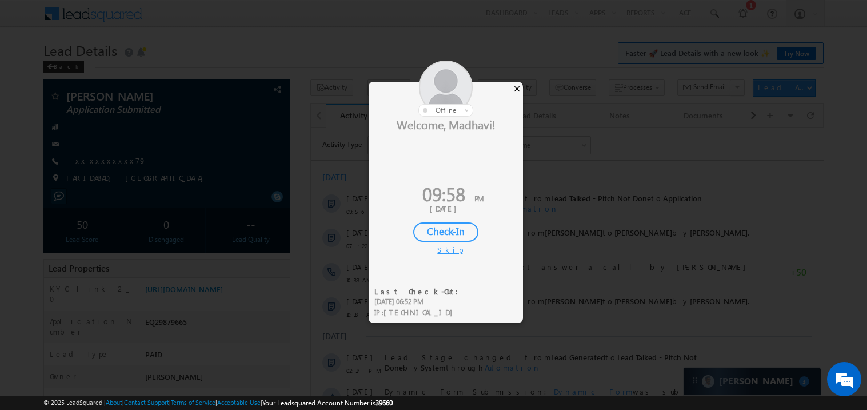
click at [518, 91] on div "×" at bounding box center [517, 88] width 12 height 13
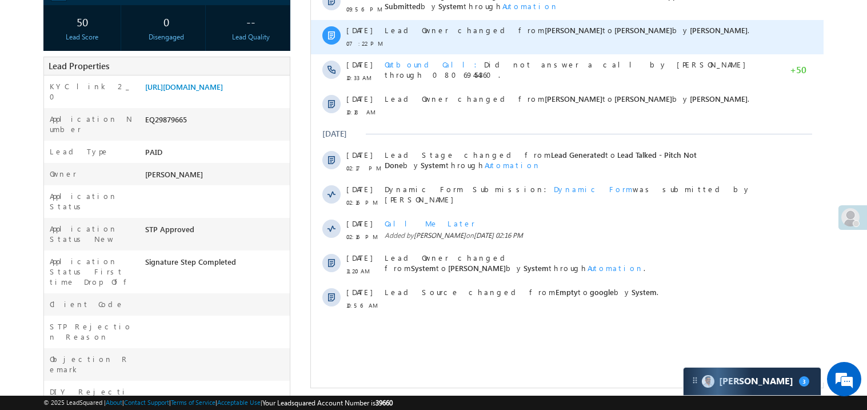
scroll to position [205, 0]
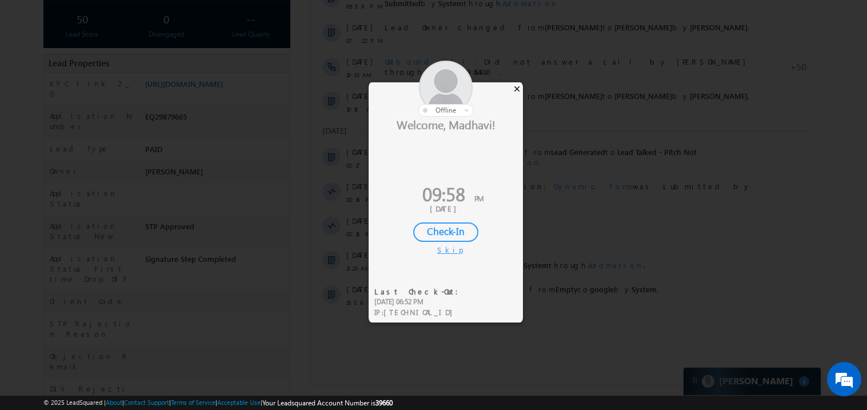
click at [518, 91] on div "×" at bounding box center [517, 88] width 12 height 13
